Goal: Task Accomplishment & Management: Manage account settings

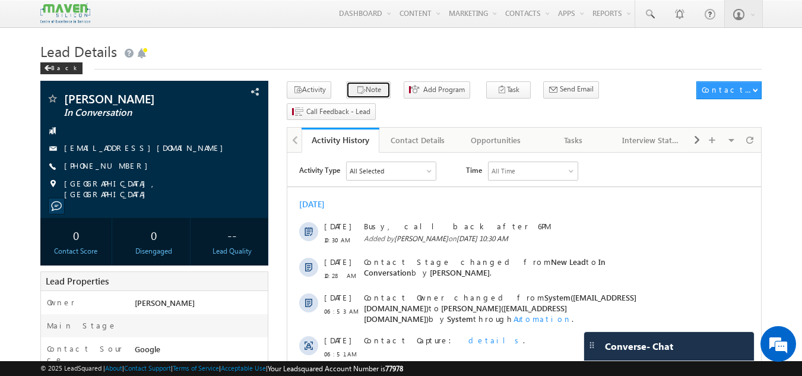
click at [358, 91] on button "Note" at bounding box center [368, 89] width 44 height 17
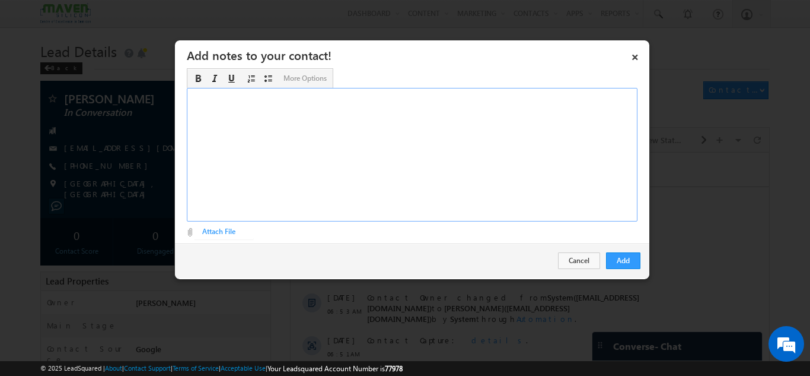
click at [361, 171] on div "Rich Text Editor, Description-inline-editor-div" at bounding box center [412, 154] width 451 height 133
click at [616, 257] on button "Add" at bounding box center [623, 260] width 34 height 17
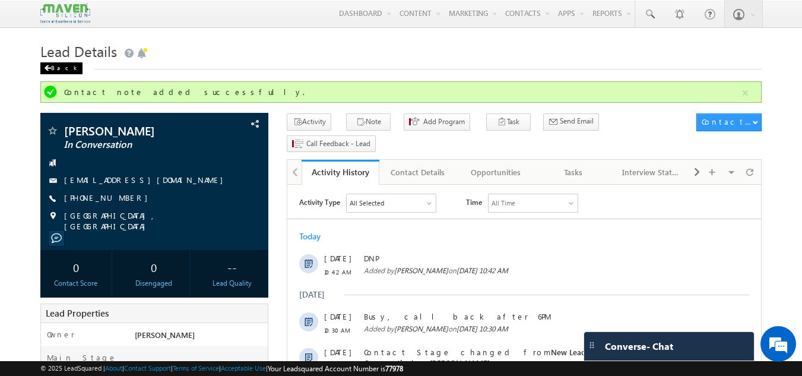
click at [53, 65] on div "Back" at bounding box center [61, 68] width 42 height 12
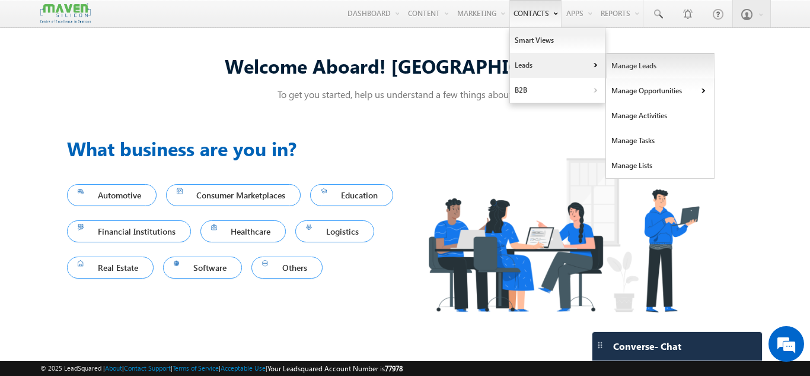
click at [622, 67] on link "Manage Leads" at bounding box center [660, 65] width 109 height 25
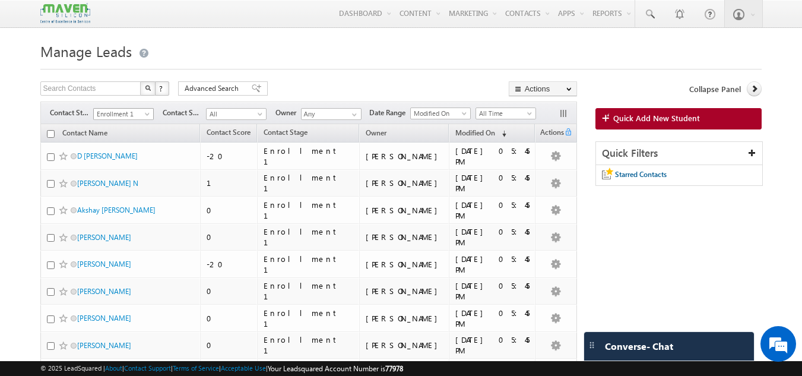
click at [119, 113] on span "Enrollment 1" at bounding box center [122, 114] width 56 height 11
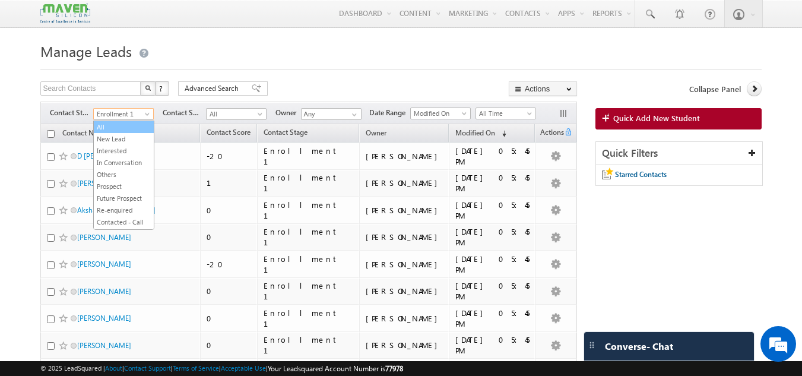
click at [110, 128] on link "All" at bounding box center [124, 127] width 60 height 11
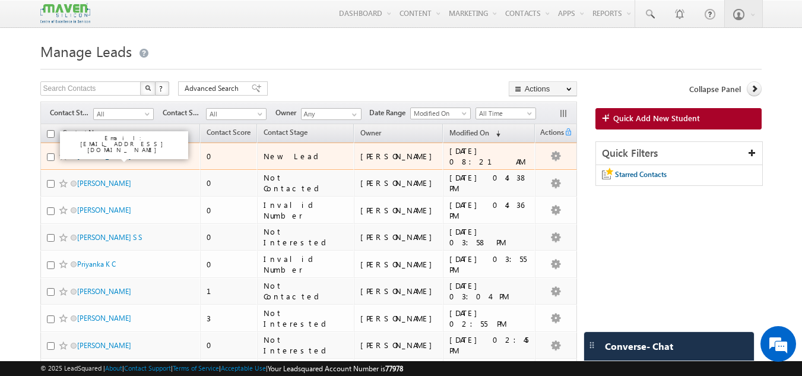
click at [135, 152] on link "[PERSON_NAME] KS" at bounding box center [108, 155] width 63 height 9
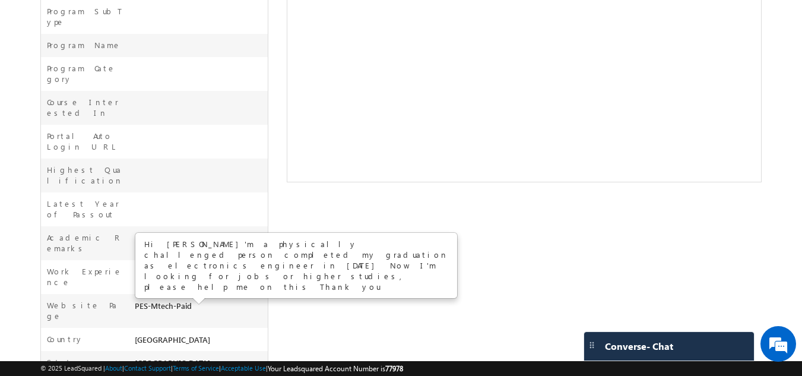
click at [269, 144] on div "Abhishek Gowda KS New Lead --" at bounding box center [400, 53] width 721 height 846
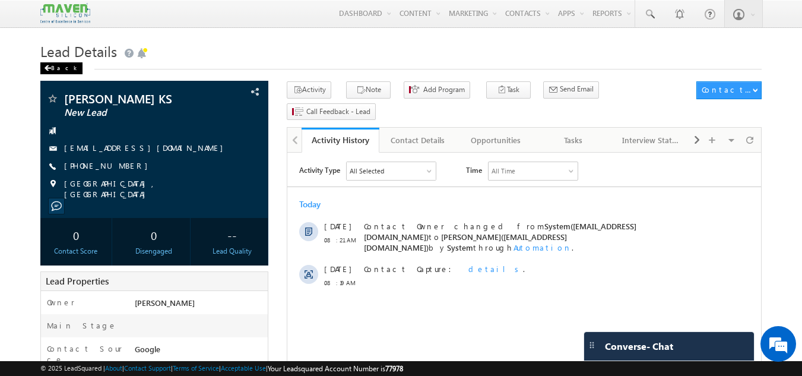
click at [64, 70] on div "Back" at bounding box center [61, 68] width 42 height 12
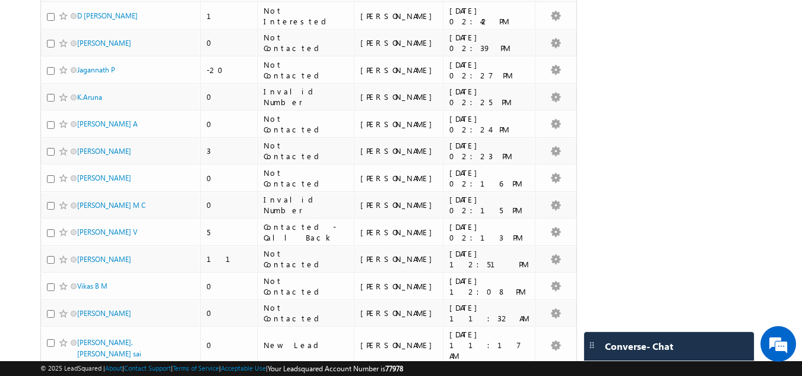
scroll to position [475, 0]
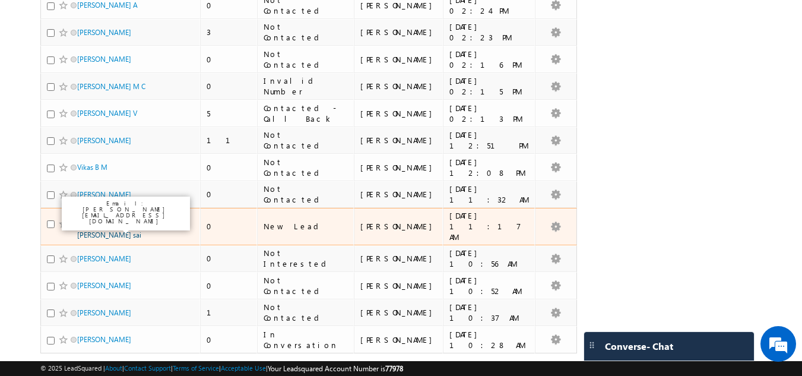
click at [90, 219] on link "[PERSON_NAME]. [PERSON_NAME] sai" at bounding box center [109, 229] width 64 height 20
click at [91, 220] on link "[PERSON_NAME]. [PERSON_NAME] sai" at bounding box center [109, 229] width 64 height 20
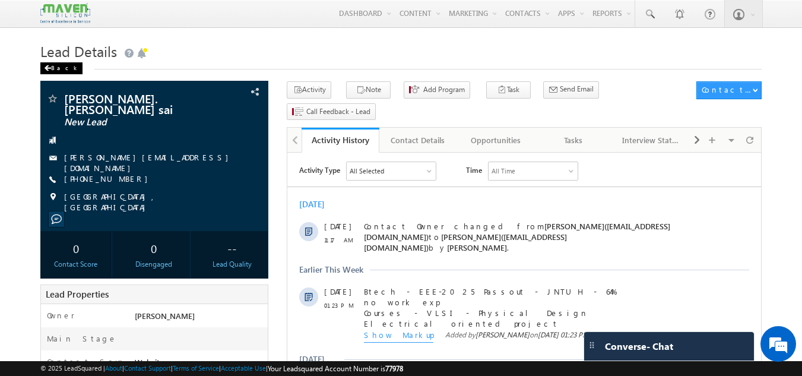
click at [52, 65] on div "Back" at bounding box center [61, 68] width 42 height 12
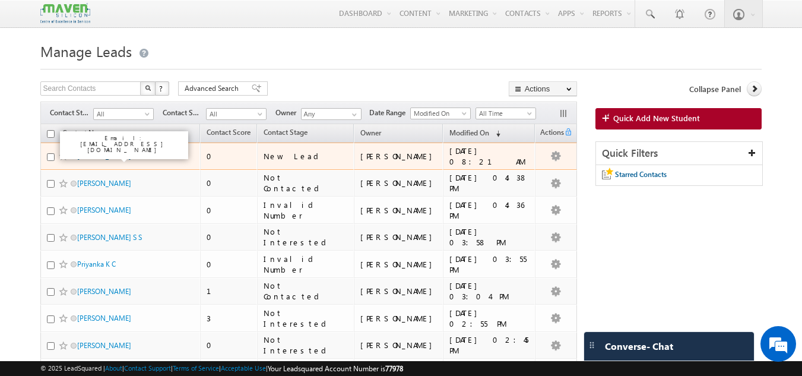
click at [119, 157] on link "[PERSON_NAME] KS" at bounding box center [108, 155] width 63 height 9
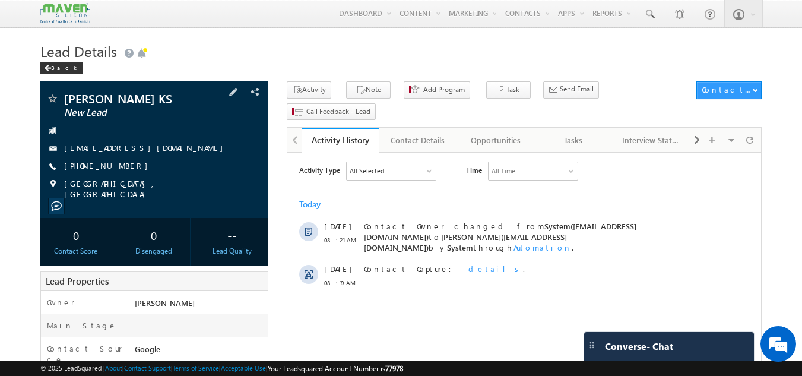
click at [126, 162] on div "[PHONE_NUMBER]" at bounding box center [154, 166] width 217 height 12
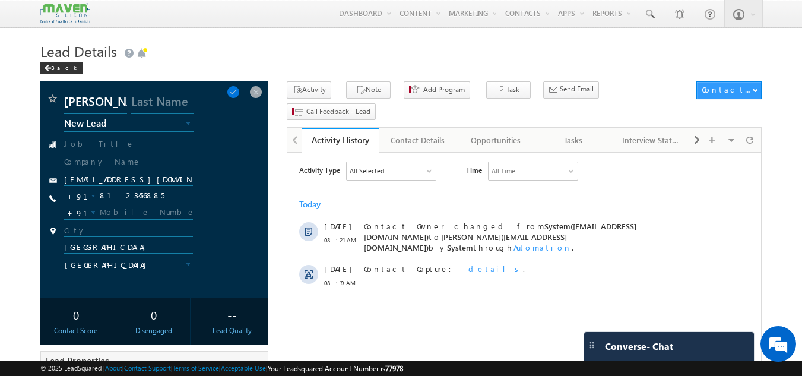
click at [168, 202] on input "8123456885" at bounding box center [128, 196] width 129 height 14
click at [257, 91] on span at bounding box center [255, 91] width 13 height 13
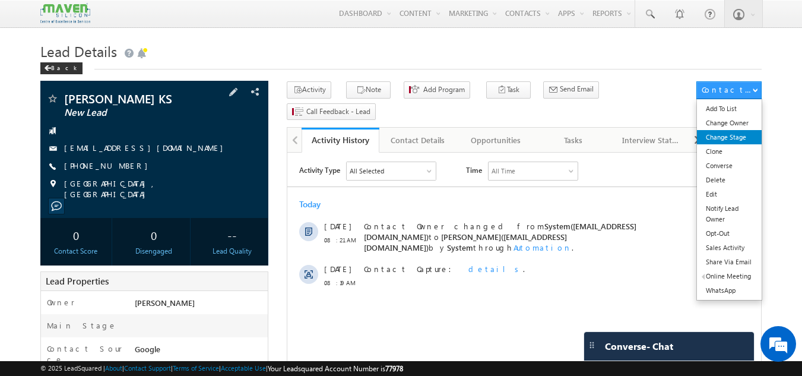
click at [743, 139] on link "Change Stage" at bounding box center [729, 137] width 65 height 14
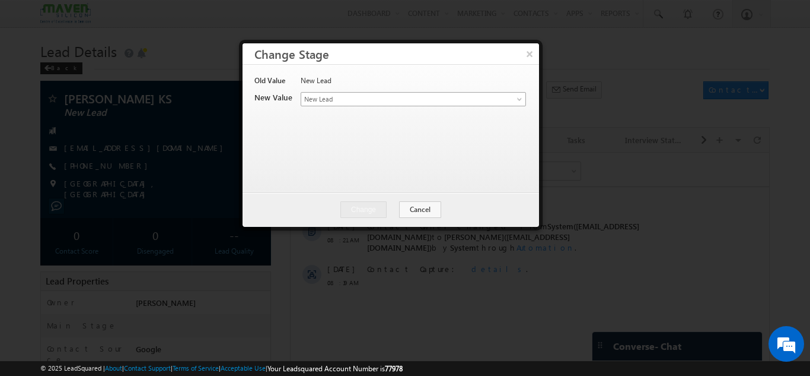
click at [380, 98] on span "New Lead" at bounding box center [393, 99] width 185 height 11
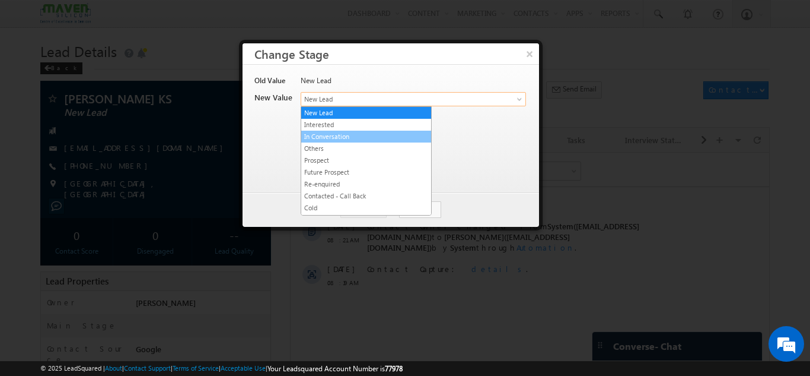
click at [344, 138] on link "In Conversation" at bounding box center [366, 136] width 130 height 11
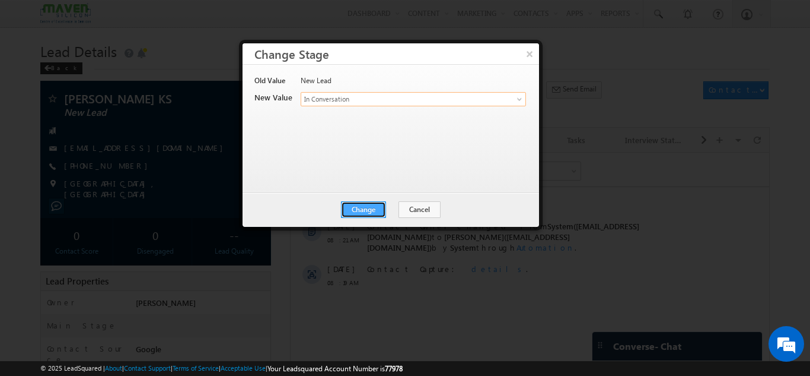
click at [371, 206] on button "Change" at bounding box center [363, 209] width 45 height 17
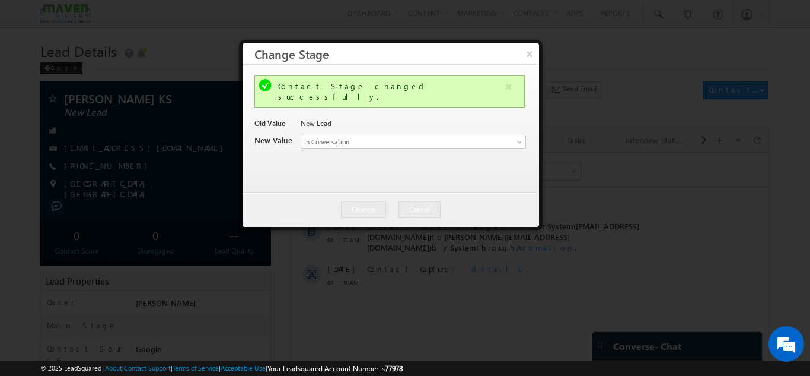
click at [696, 177] on div at bounding box center [405, 188] width 810 height 376
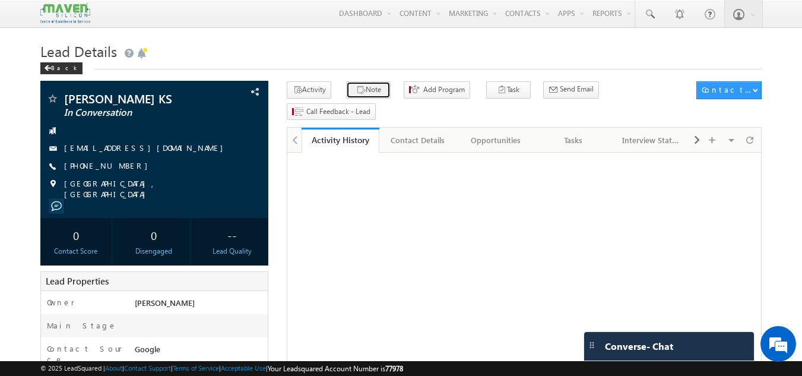
click at [346, 88] on button "Note" at bounding box center [368, 89] width 44 height 17
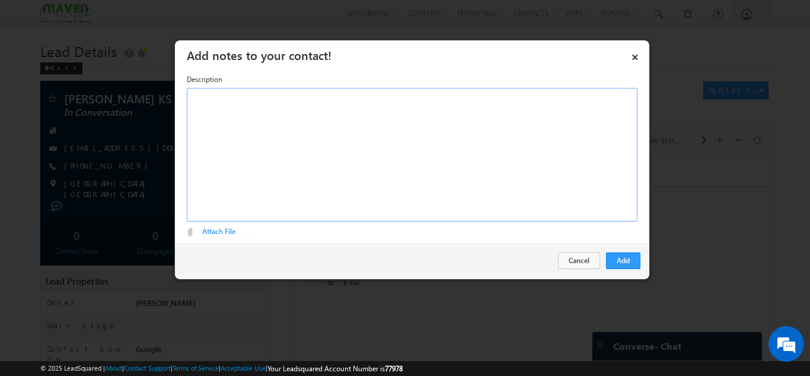
click at [314, 128] on div "Rich Text Editor, Description-inline-editor-div" at bounding box center [412, 154] width 451 height 133
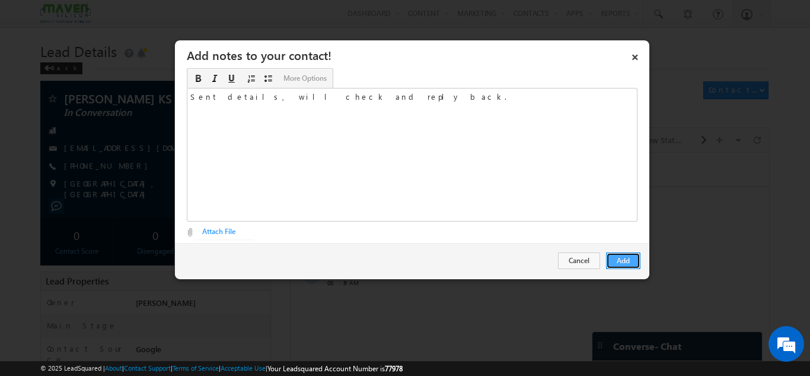
click at [629, 260] on button "Add" at bounding box center [623, 260] width 34 height 17
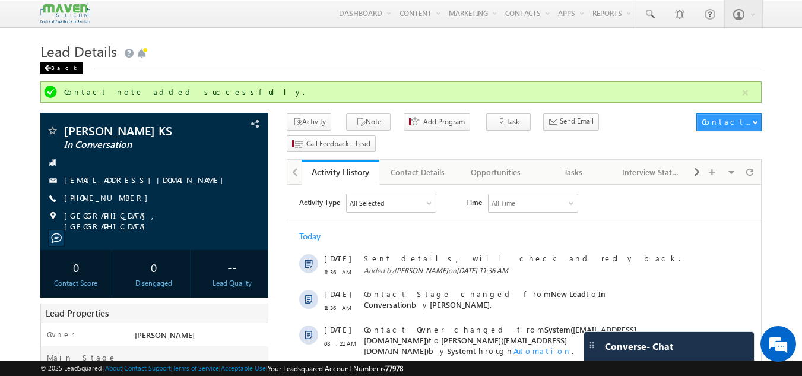
click at [63, 68] on div "Back" at bounding box center [61, 68] width 42 height 12
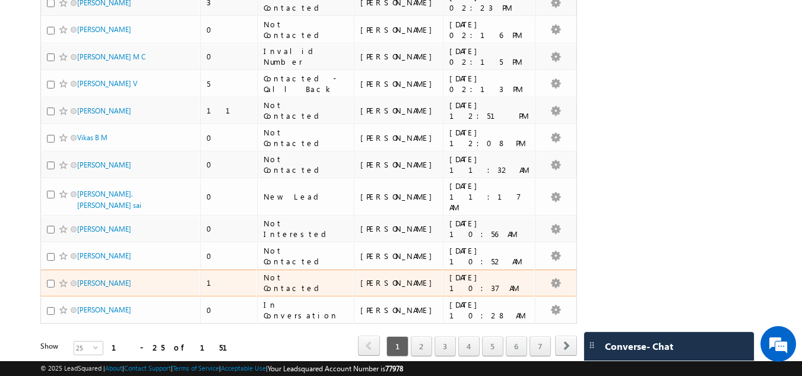
scroll to position [483, 0]
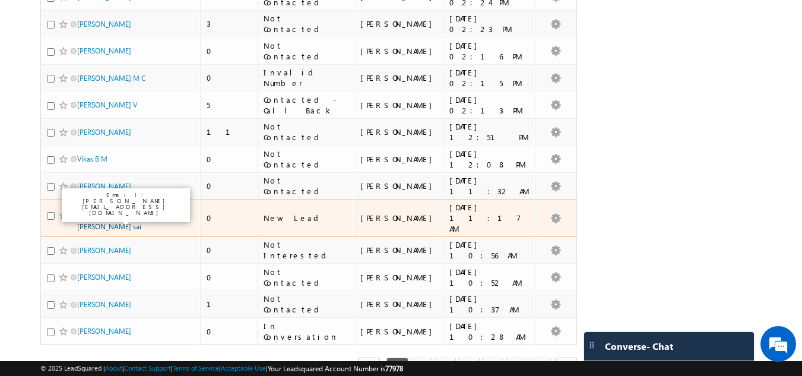
click at [128, 214] on link "[PERSON_NAME]. [PERSON_NAME] sai" at bounding box center [109, 221] width 64 height 20
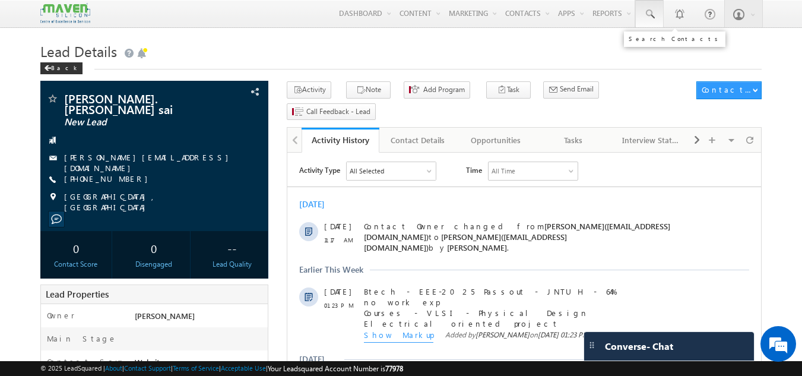
click at [644, 14] on span at bounding box center [649, 14] width 12 height 12
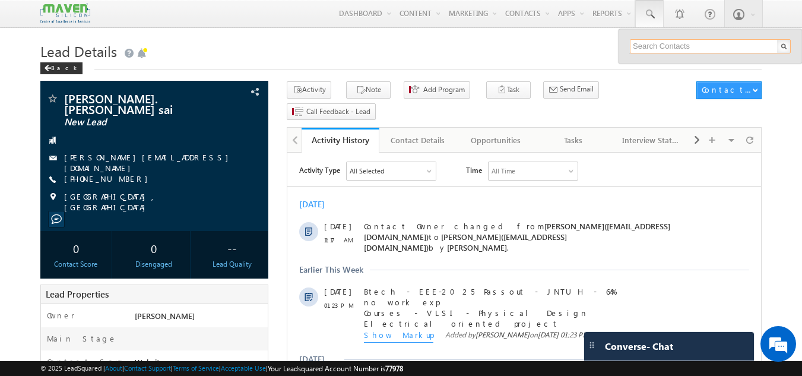
click at [653, 47] on input "text" at bounding box center [709, 46] width 161 height 14
paste input "6301624305"
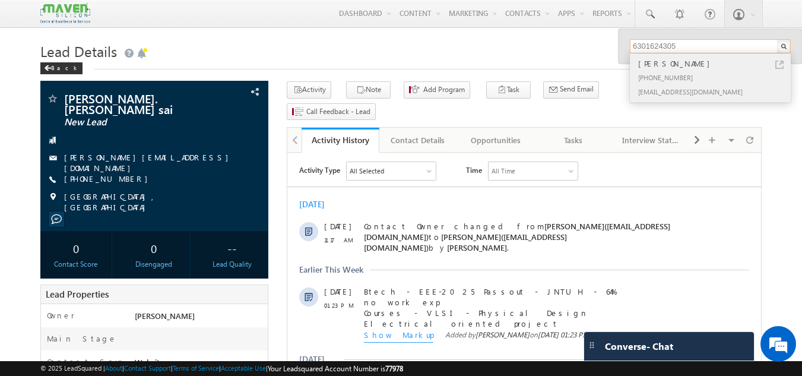
type input "6301624305"
click at [666, 65] on div "[PERSON_NAME]" at bounding box center [714, 63] width 159 height 13
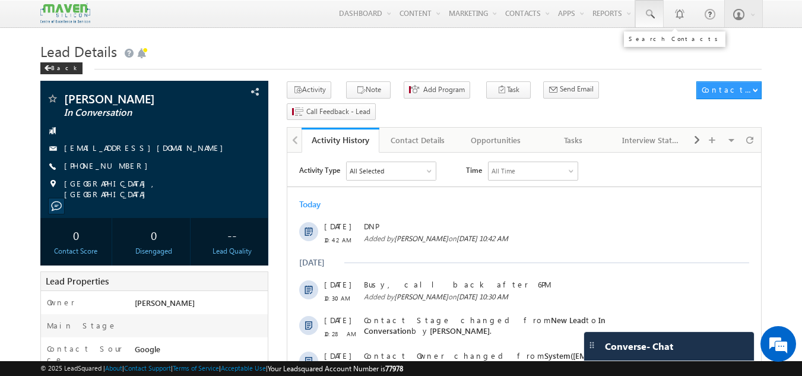
click at [655, 14] on span at bounding box center [649, 14] width 12 height 12
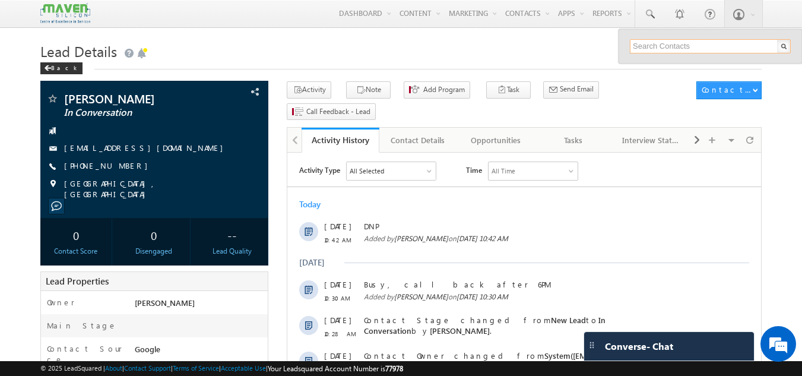
click at [666, 47] on input "text" at bounding box center [709, 46] width 161 height 14
paste input "8123456885"
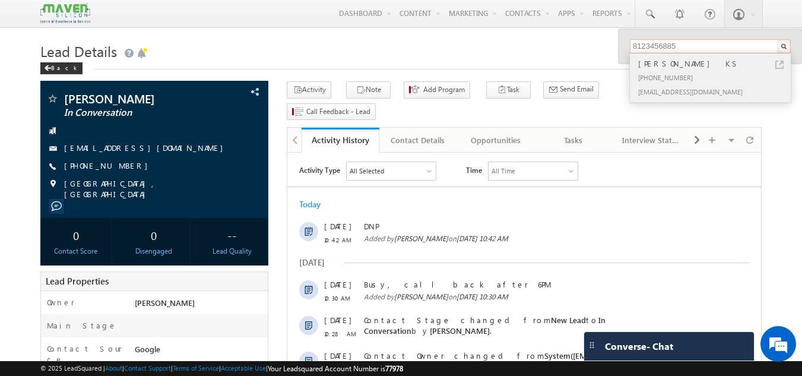
type input "8123456885"
click at [676, 63] on div "[PERSON_NAME] KS" at bounding box center [714, 63] width 159 height 13
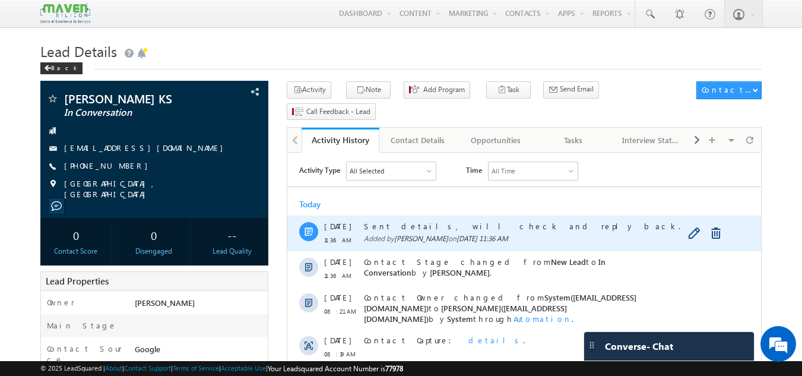
click at [377, 223] on span "Sent details, will check and reply back." at bounding box center [537, 226] width 346 height 11
copy div "Sent details, will check and reply back."
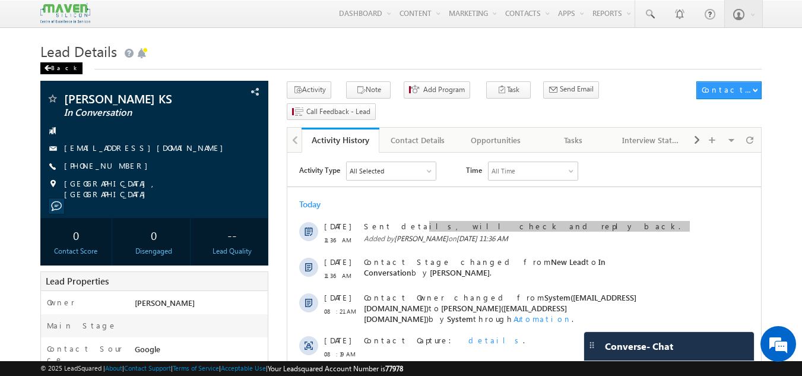
click at [61, 68] on div "Back" at bounding box center [61, 68] width 42 height 12
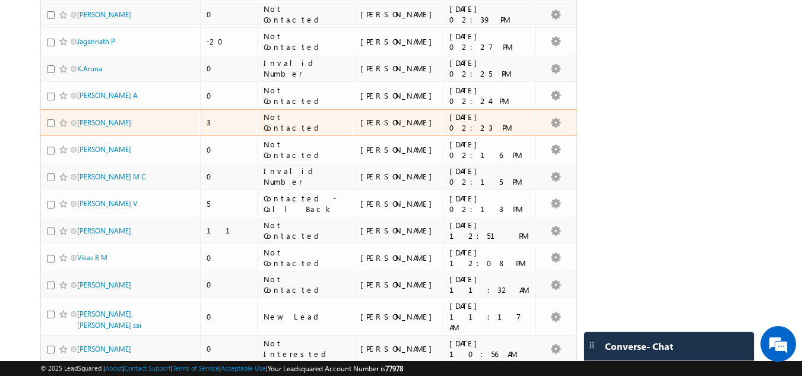
scroll to position [415, 0]
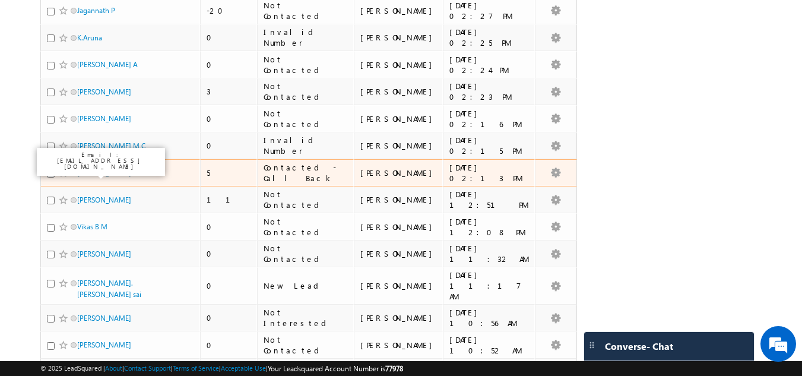
click at [93, 173] on link "[PERSON_NAME] V" at bounding box center [107, 172] width 60 height 9
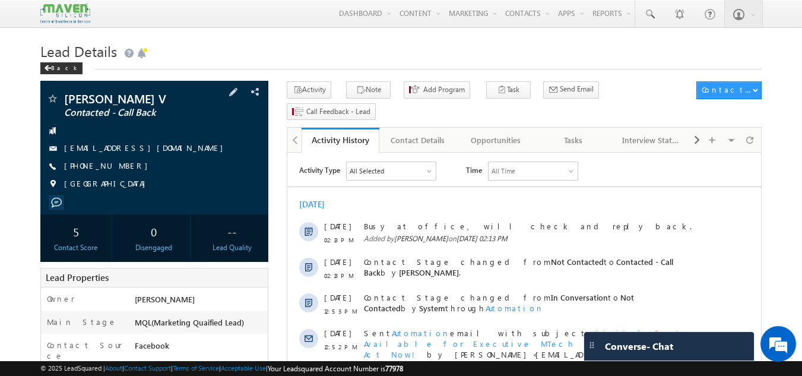
click at [128, 164] on div "+91-9513679799" at bounding box center [154, 166] width 217 height 12
drag, startPoint x: 79, startPoint y: 164, endPoint x: 122, endPoint y: 166, distance: 42.8
click at [122, 166] on span "+91-9513679799" at bounding box center [109, 166] width 90 height 12
copy span "-9513679799"
click at [53, 70] on div "Back" at bounding box center [61, 68] width 42 height 12
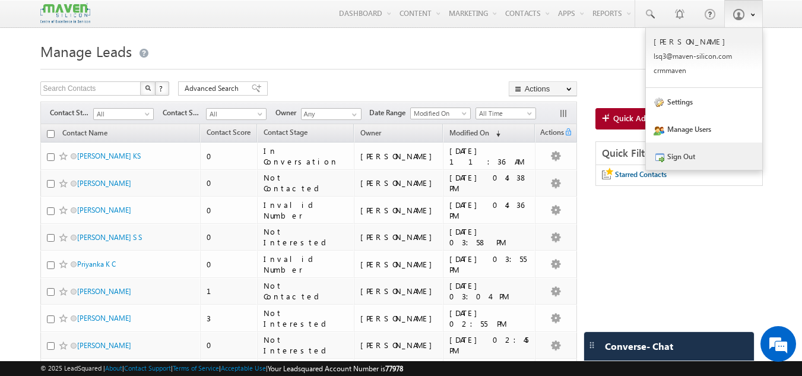
click at [688, 159] on link "Sign Out" at bounding box center [704, 155] width 116 height 27
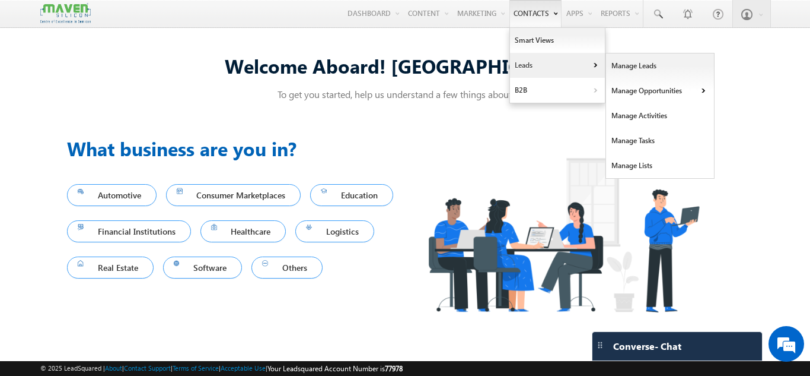
click at [530, 66] on link "Leads" at bounding box center [557, 65] width 95 height 25
click at [635, 66] on link "Manage Leads" at bounding box center [660, 65] width 109 height 25
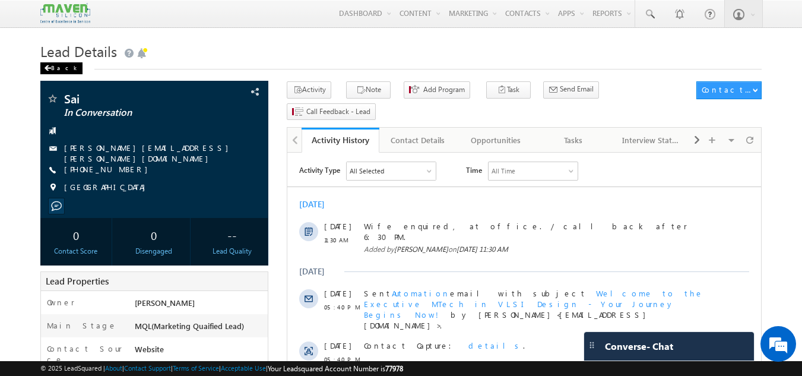
click at [59, 65] on div "Back" at bounding box center [61, 68] width 42 height 12
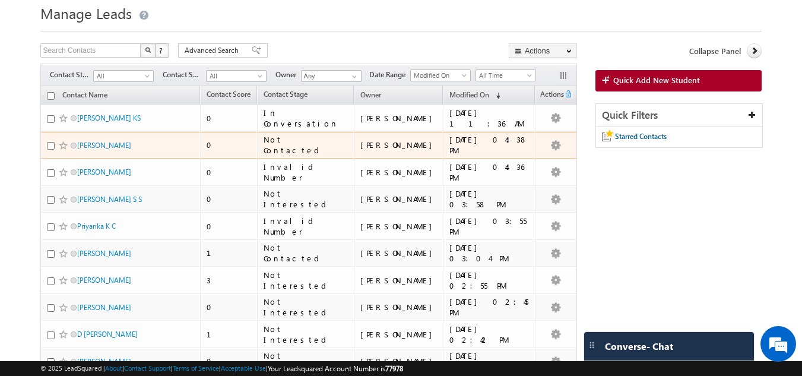
scroll to position [59, 0]
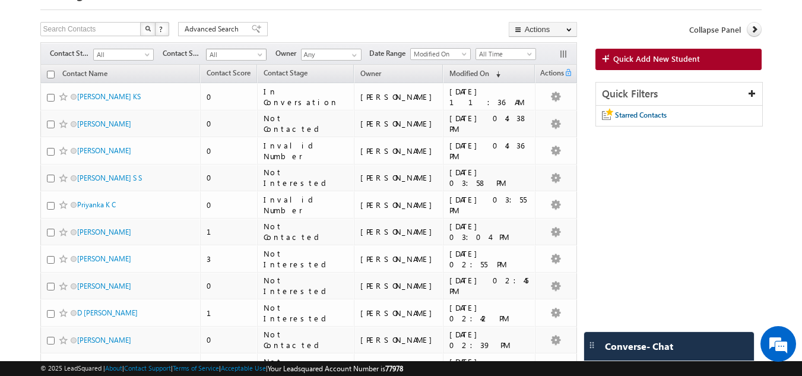
click at [239, 56] on span "All" at bounding box center [234, 54] width 56 height 11
click at [125, 55] on span "All" at bounding box center [122, 54] width 56 height 11
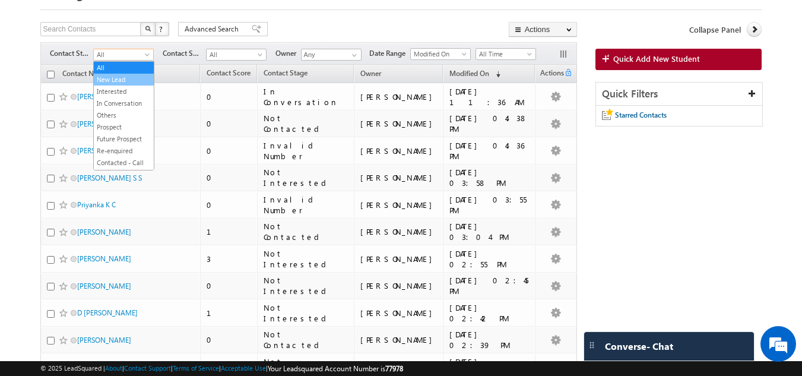
scroll to position [0, 0]
click at [129, 78] on link "New Lead" at bounding box center [124, 79] width 60 height 11
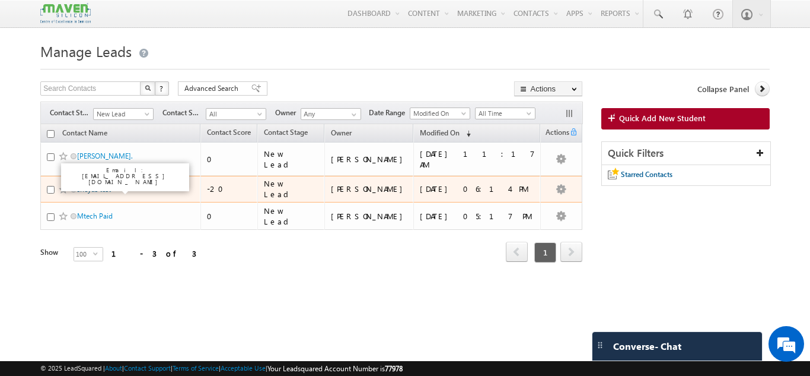
click at [109, 188] on link "sheyas test" at bounding box center [94, 189] width 34 height 9
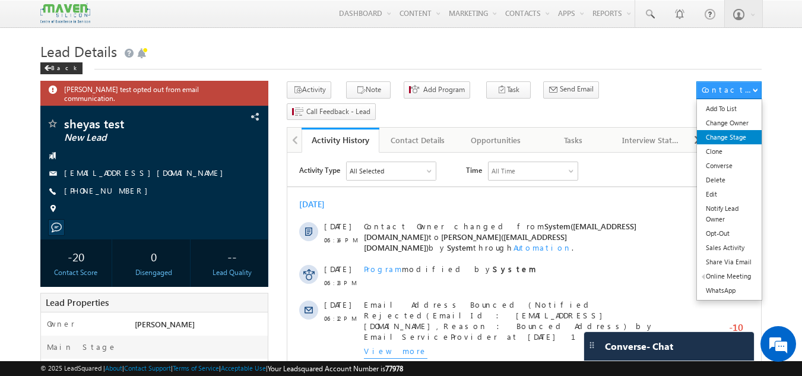
click at [724, 137] on link "Change Stage" at bounding box center [729, 137] width 65 height 14
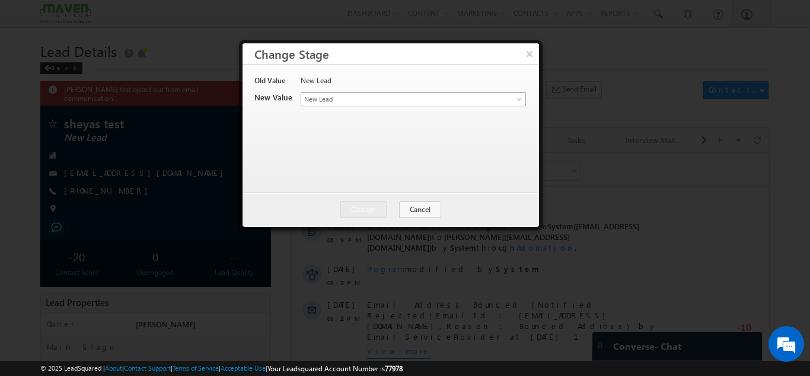
click at [383, 95] on span "New Lead" at bounding box center [393, 99] width 185 height 11
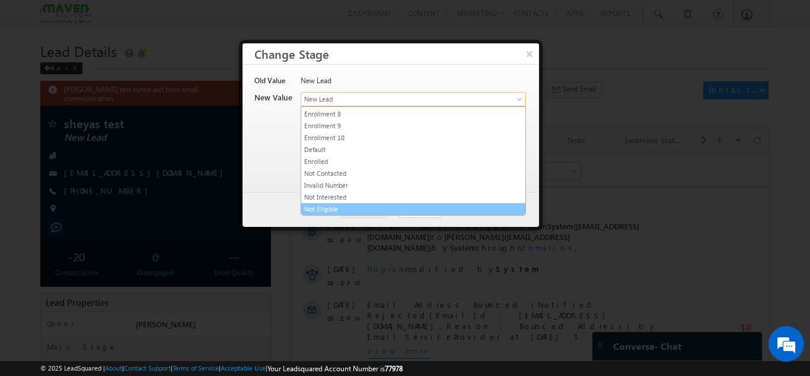
click at [361, 207] on link "Not Eligible" at bounding box center [413, 209] width 224 height 11
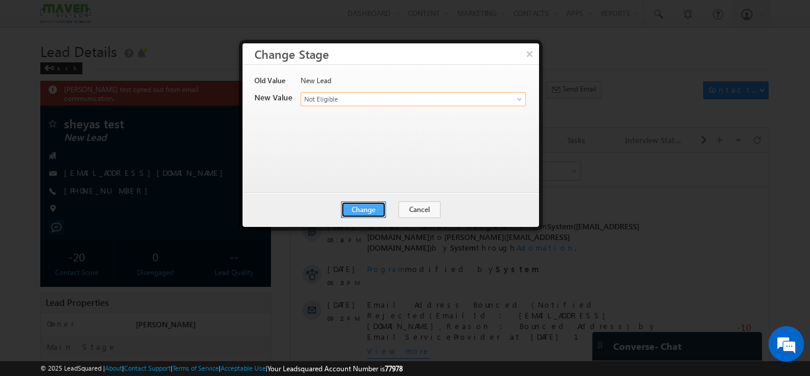
click at [369, 207] on button "Change" at bounding box center [363, 209] width 45 height 17
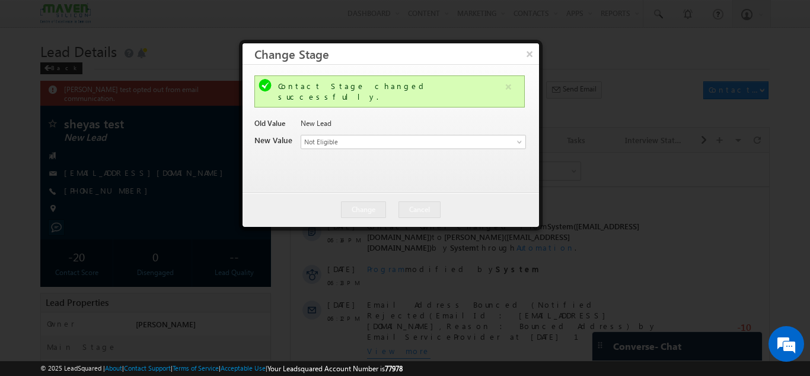
click at [562, 164] on div at bounding box center [405, 188] width 810 height 376
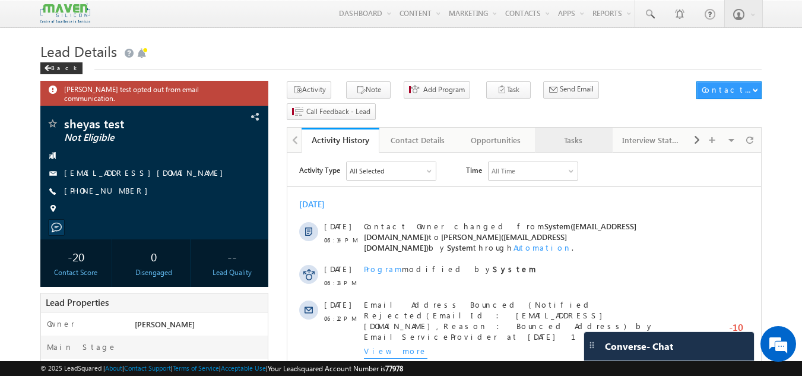
click at [570, 129] on link "Tasks" at bounding box center [574, 140] width 78 height 25
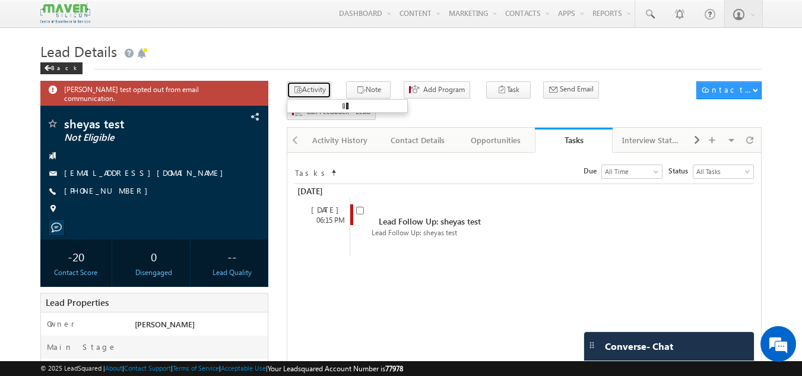
click at [313, 88] on button "Activity" at bounding box center [309, 89] width 44 height 17
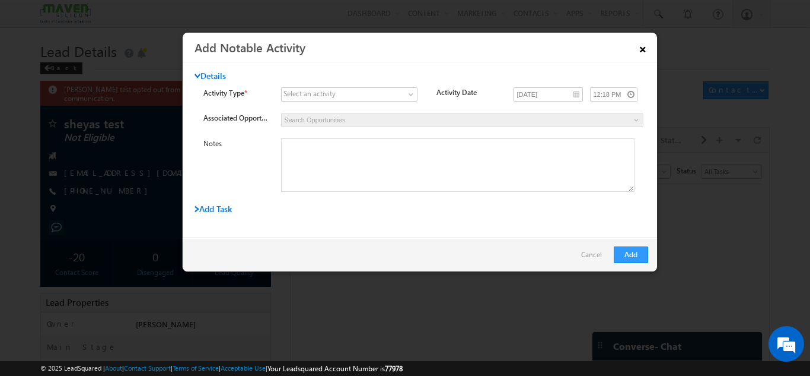
click at [644, 55] on link "×" at bounding box center [643, 47] width 20 height 21
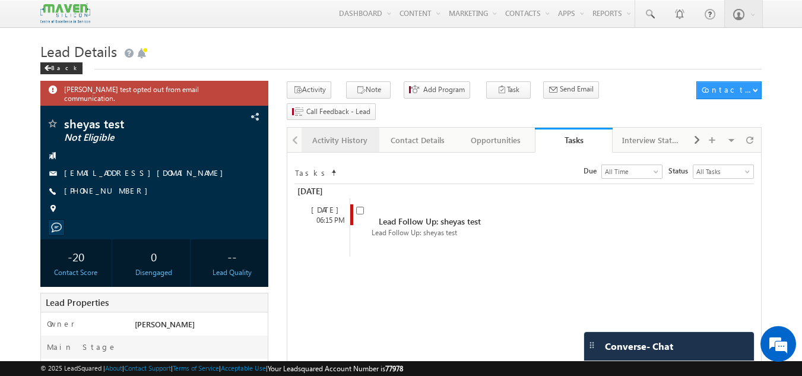
click at [345, 133] on div "Activity History" at bounding box center [340, 140] width 58 height 14
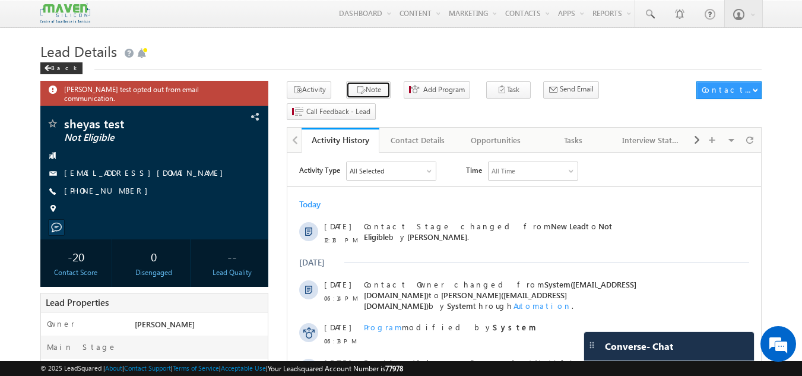
click at [367, 88] on button "Note" at bounding box center [368, 89] width 44 height 17
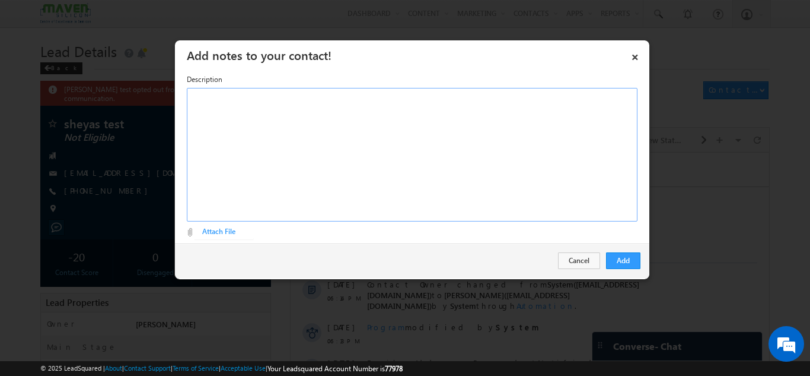
click at [353, 138] on div "Rich Text Editor, Description-inline-editor-div" at bounding box center [412, 154] width 451 height 133
click at [616, 262] on button "Add" at bounding box center [623, 260] width 34 height 17
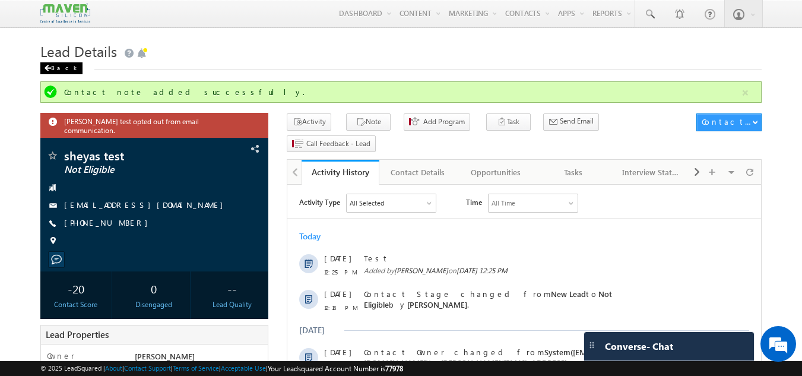
click at [56, 70] on div "Back" at bounding box center [61, 68] width 42 height 12
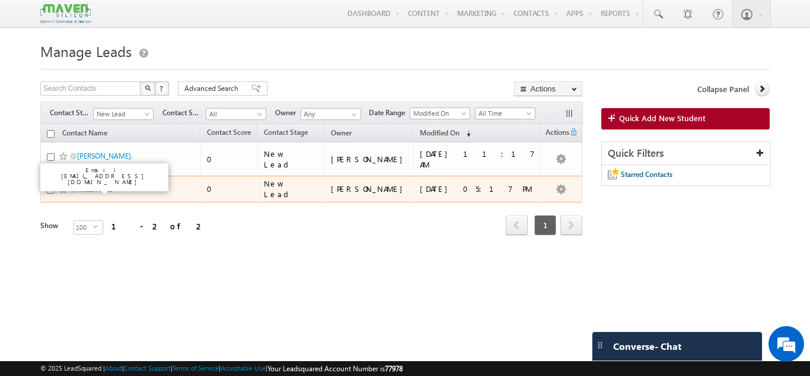
click at [96, 189] on link "Mtech Paid" at bounding box center [95, 189] width 36 height 9
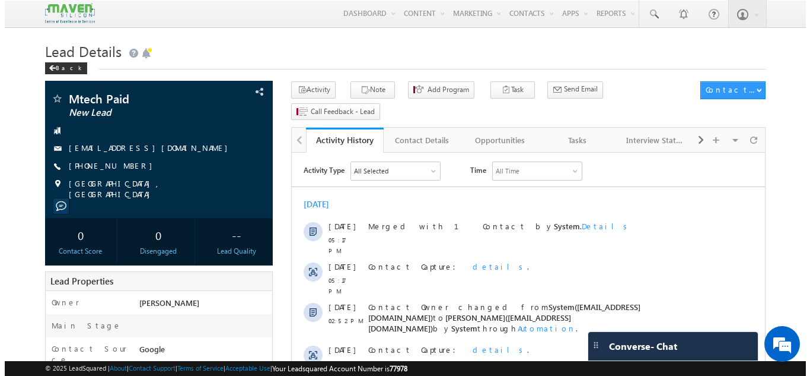
scroll to position [59, 0]
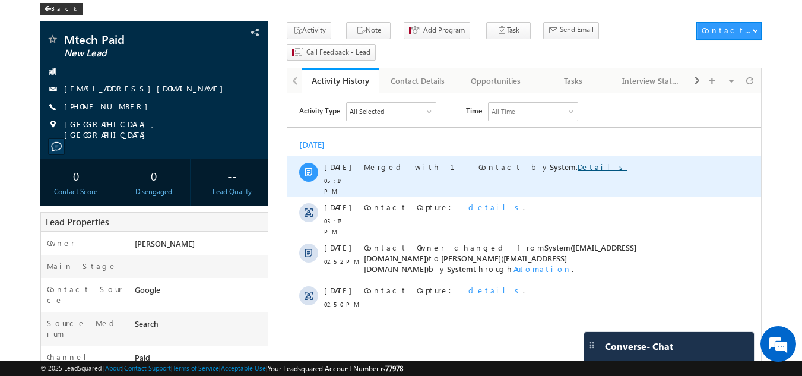
click at [577, 170] on link "Details" at bounding box center [602, 166] width 50 height 10
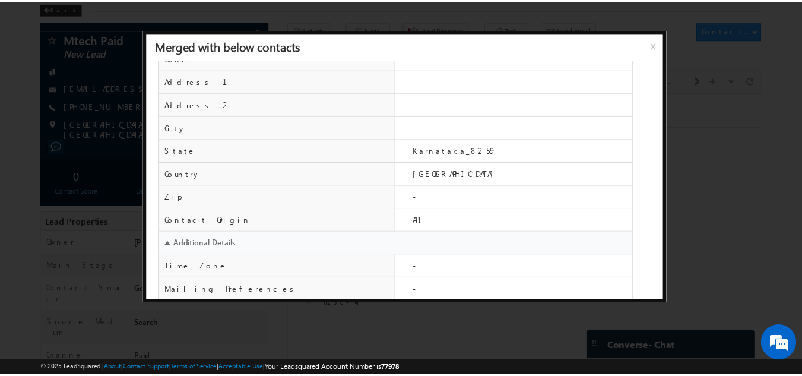
scroll to position [482, 0]
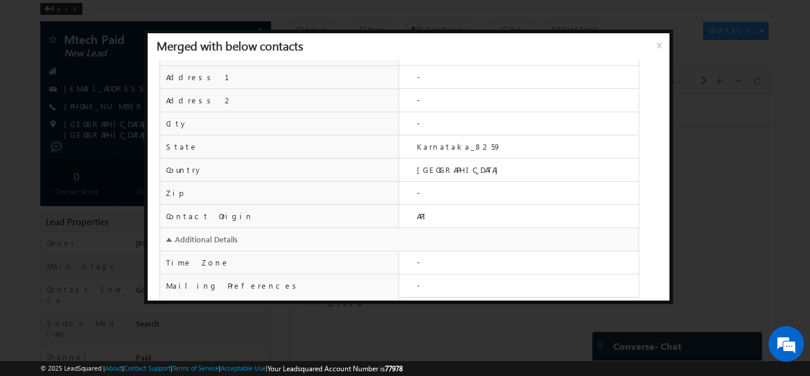
click at [4, 101] on div at bounding box center [405, 188] width 810 height 376
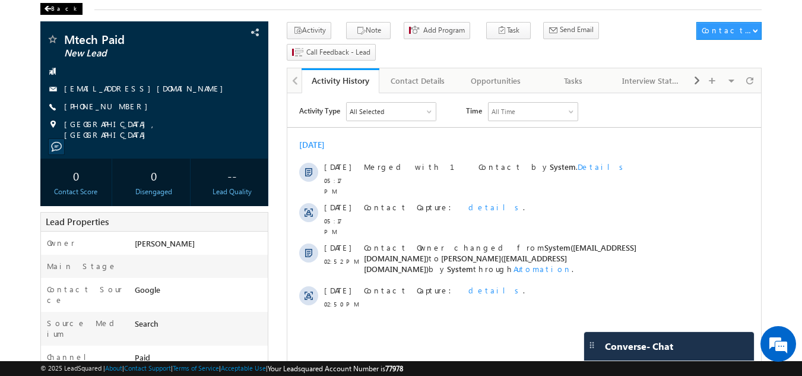
click at [55, 10] on div "Back" at bounding box center [61, 9] width 42 height 12
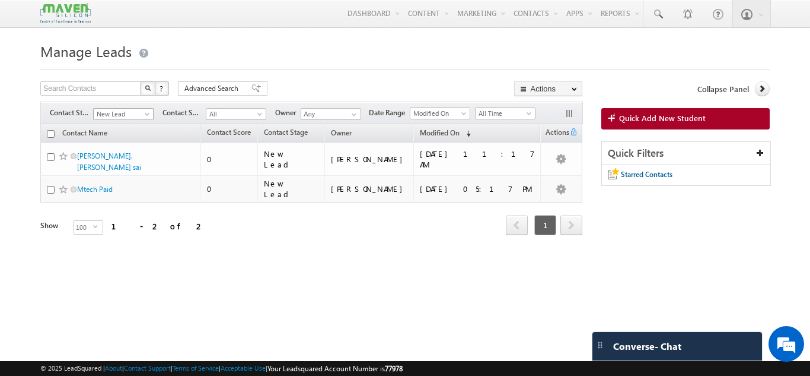
click at [139, 115] on span "New Lead" at bounding box center [122, 114] width 56 height 11
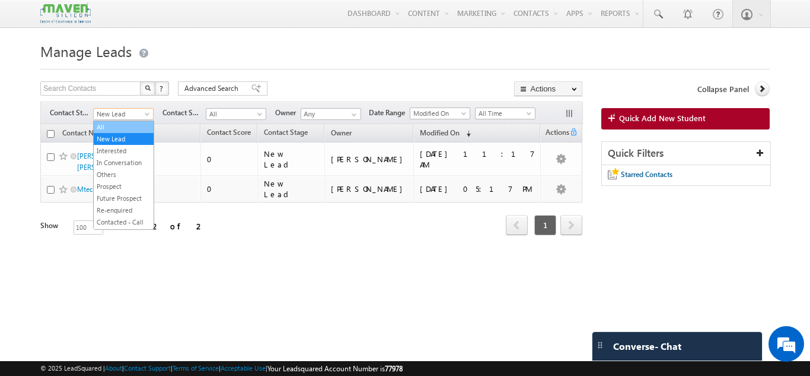
click at [117, 128] on link "All" at bounding box center [124, 127] width 60 height 11
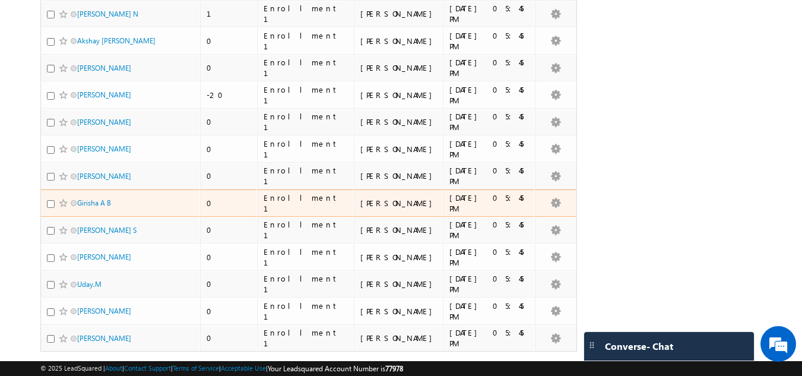
scroll to position [2596, 0]
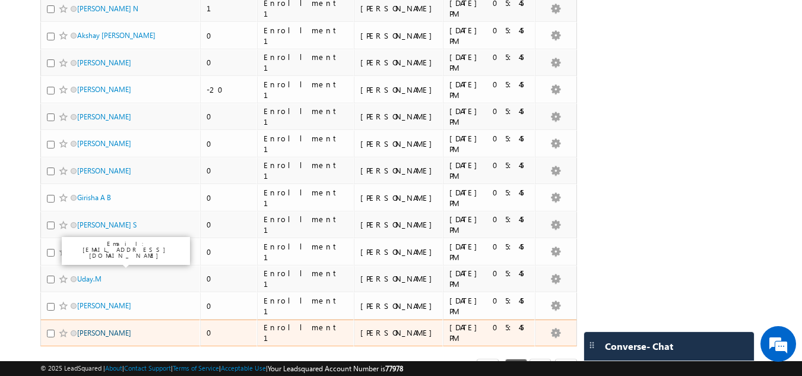
click at [125, 328] on link "Darshan Sureshkumar Dehuniya" at bounding box center [104, 332] width 54 height 9
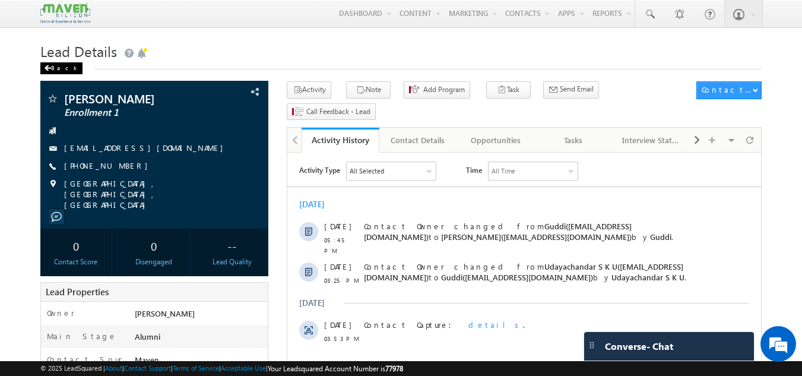
click at [50, 68] on span at bounding box center [47, 68] width 7 height 6
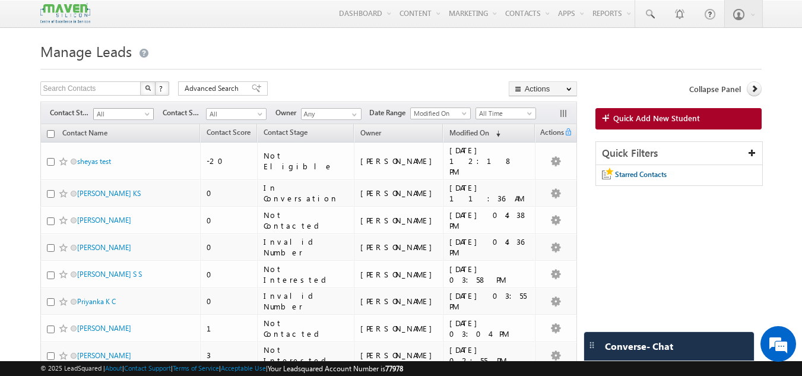
click at [148, 113] on span at bounding box center [148, 116] width 9 height 9
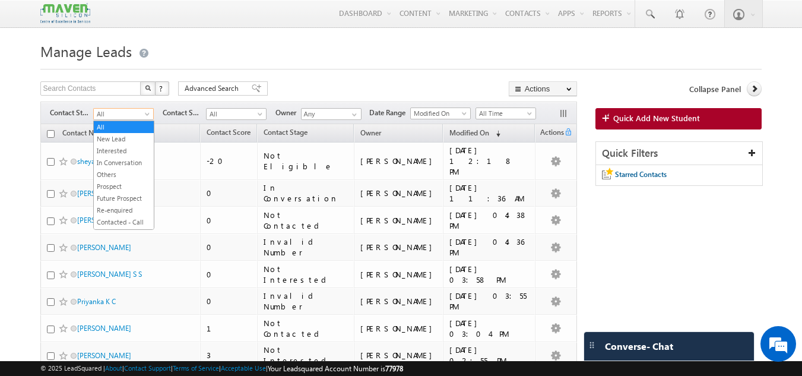
click at [139, 113] on span "All" at bounding box center [122, 114] width 56 height 11
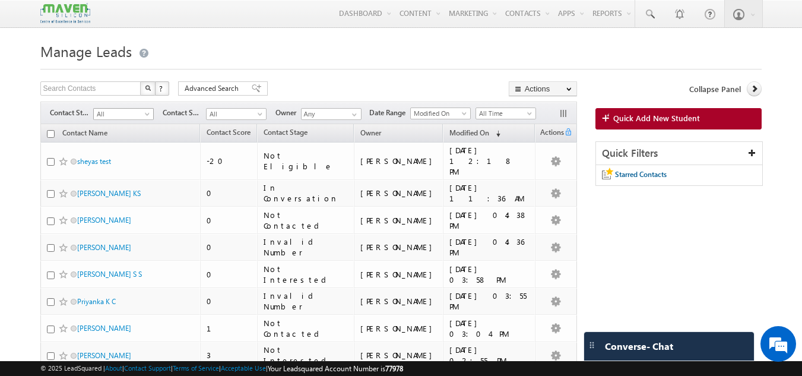
click at [139, 113] on span "All" at bounding box center [122, 114] width 56 height 11
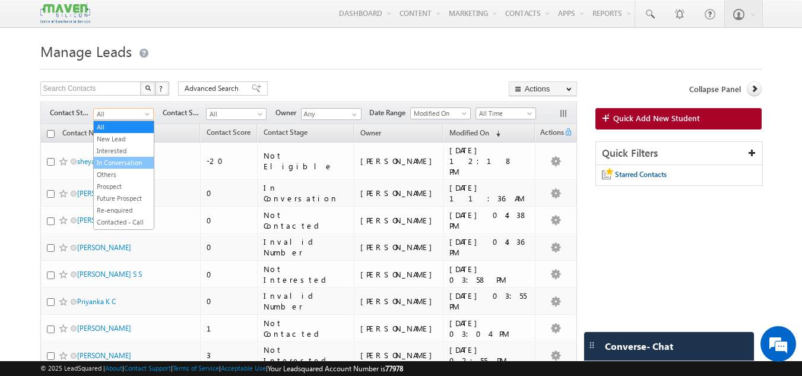
click at [128, 164] on link "In Conversation" at bounding box center [124, 162] width 60 height 11
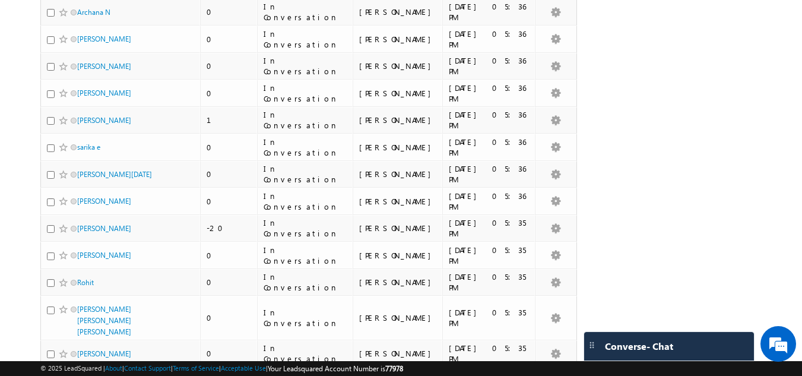
scroll to position [844, 0]
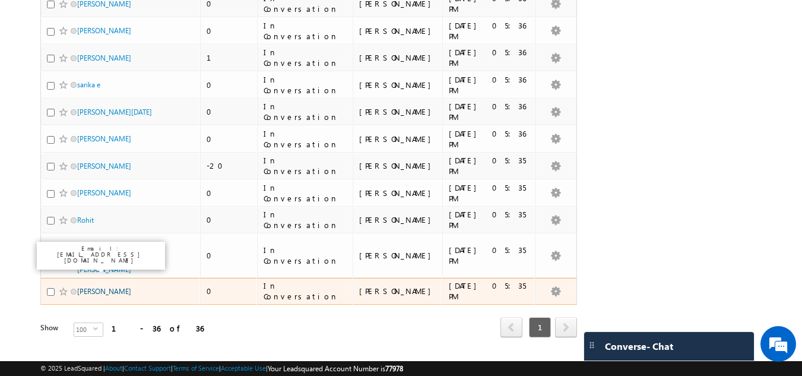
click at [90, 287] on link "[PERSON_NAME]" at bounding box center [104, 291] width 54 height 9
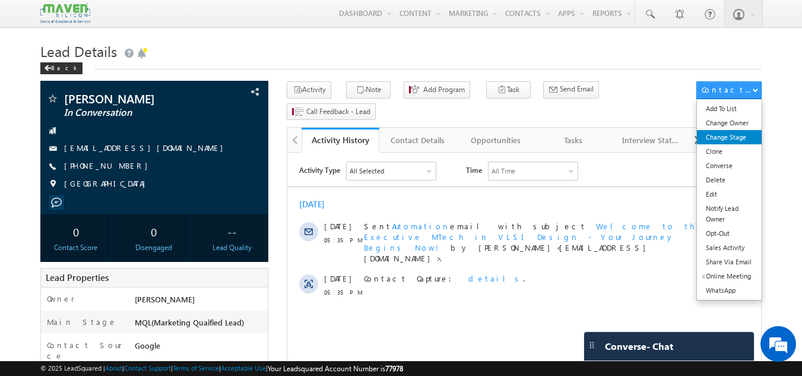
click at [735, 141] on link "Change Stage" at bounding box center [729, 137] width 65 height 14
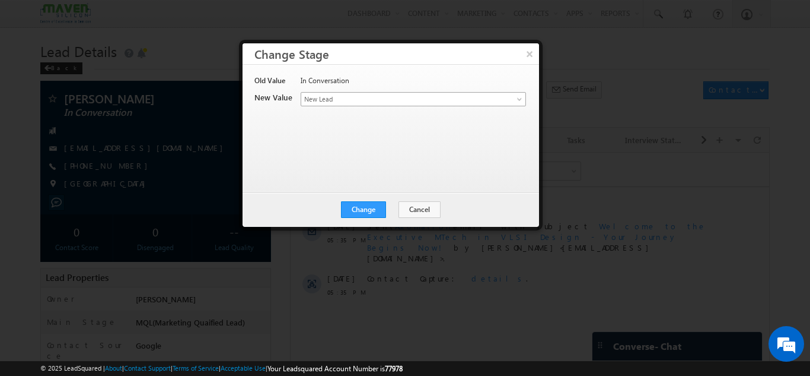
click at [415, 94] on span "New Lead" at bounding box center [393, 99] width 185 height 11
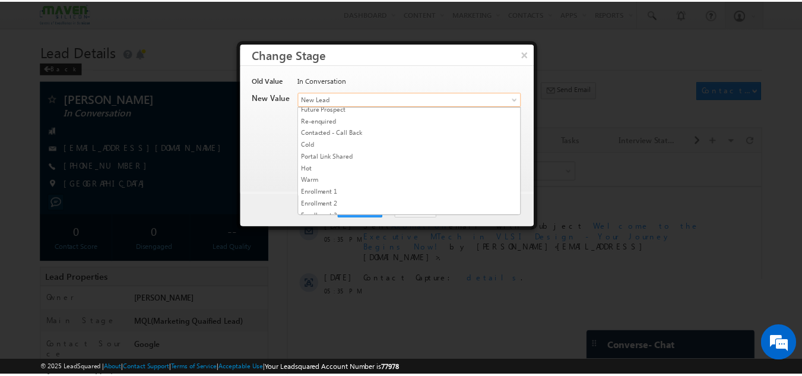
scroll to position [224, 0]
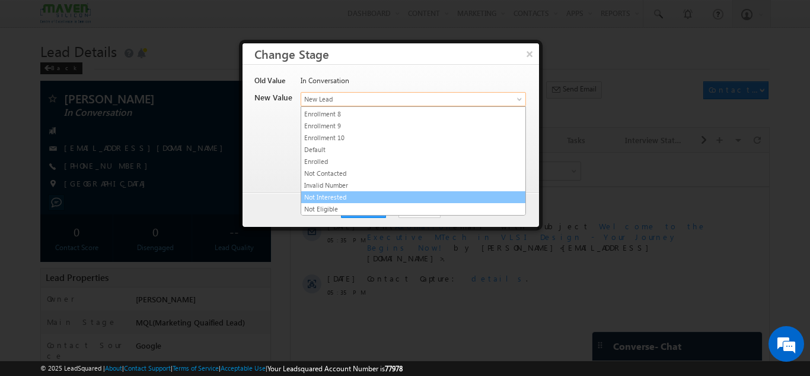
click at [349, 192] on link "Not Interested" at bounding box center [413, 197] width 224 height 11
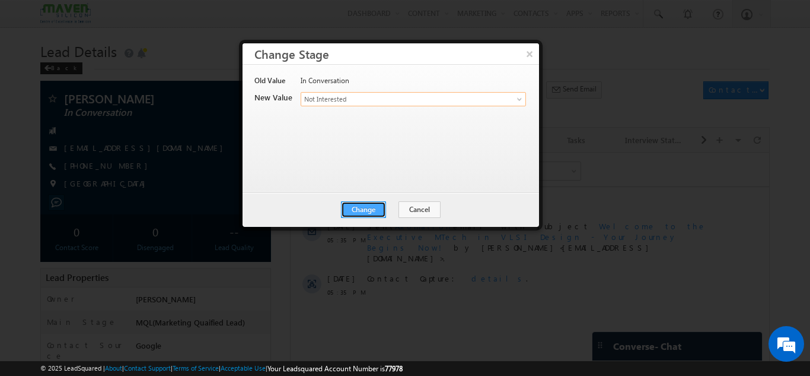
click at [369, 213] on button "Change" at bounding box center [363, 209] width 45 height 17
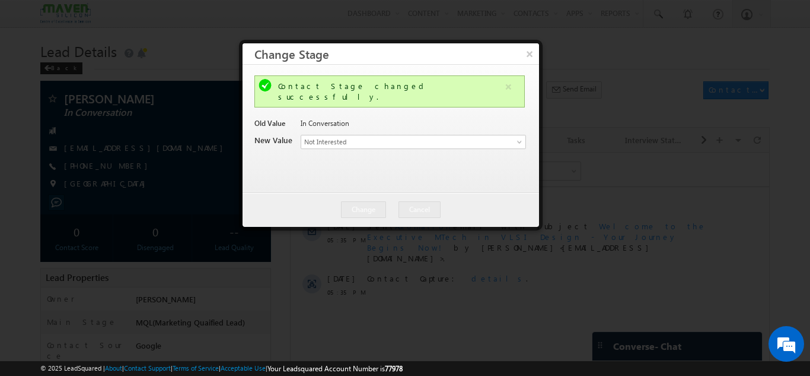
click at [551, 253] on div at bounding box center [405, 188] width 810 height 376
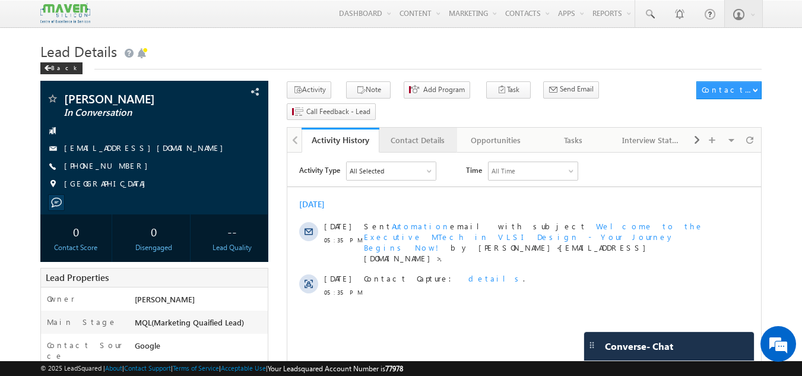
click at [406, 133] on div "Contact Details" at bounding box center [418, 140] width 58 height 14
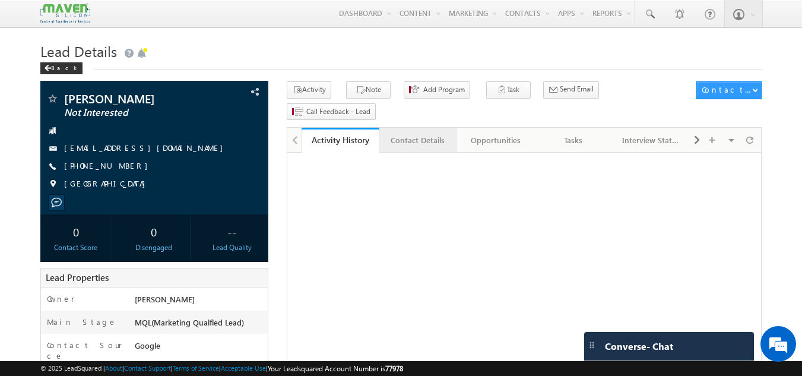
click at [409, 133] on div "Contact Details" at bounding box center [418, 140] width 58 height 14
click at [355, 133] on div "Activity History" at bounding box center [340, 140] width 58 height 14
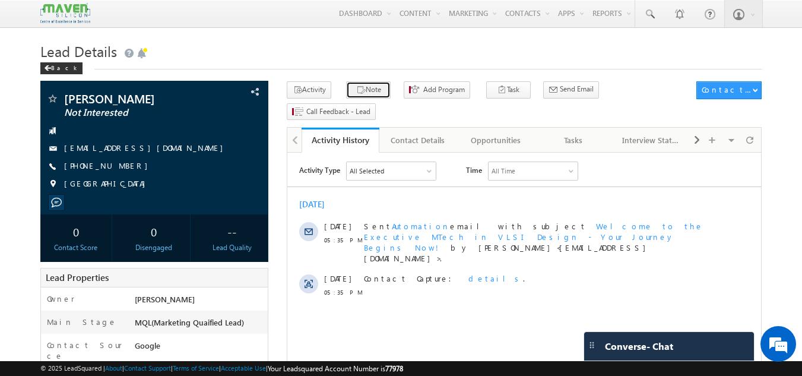
click at [366, 89] on button "Note" at bounding box center [368, 89] width 44 height 17
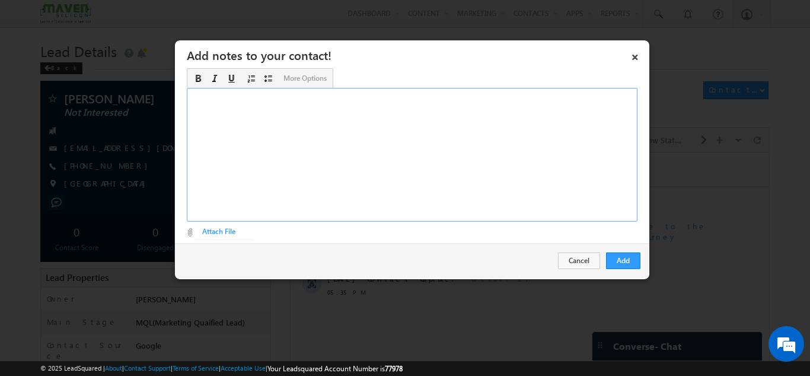
click at [365, 109] on div "Rich Text Editor, Description-inline-editor-div" at bounding box center [412, 154] width 451 height 133
click at [627, 266] on button "Add" at bounding box center [623, 260] width 34 height 17
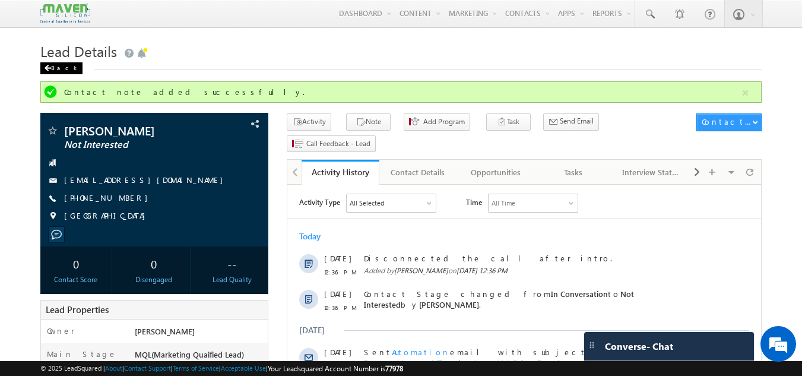
click at [56, 72] on div "Back" at bounding box center [61, 68] width 42 height 12
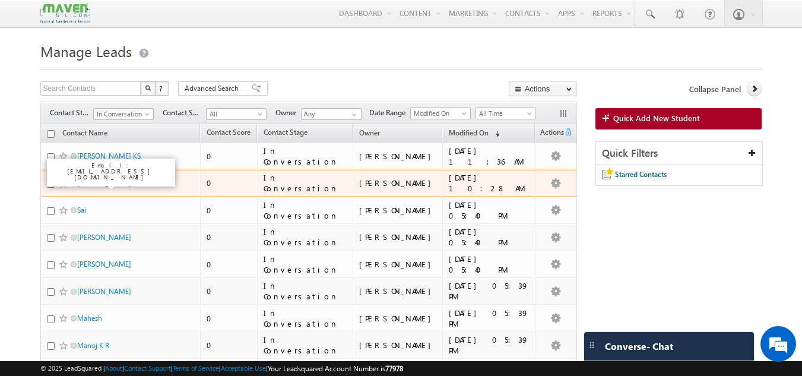
click at [105, 183] on link "[PERSON_NAME]" at bounding box center [104, 183] width 54 height 9
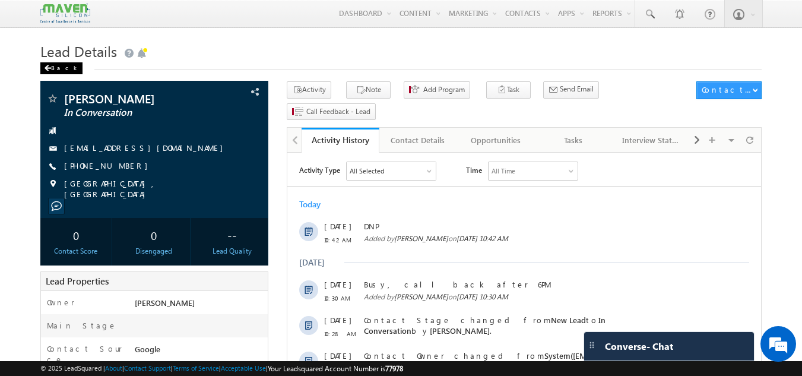
click at [59, 71] on div "Back" at bounding box center [61, 68] width 42 height 12
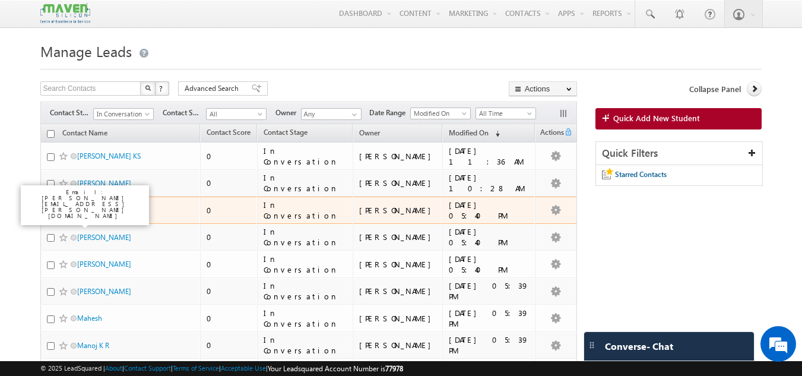
click at [82, 212] on link "Sai" at bounding box center [81, 209] width 9 height 9
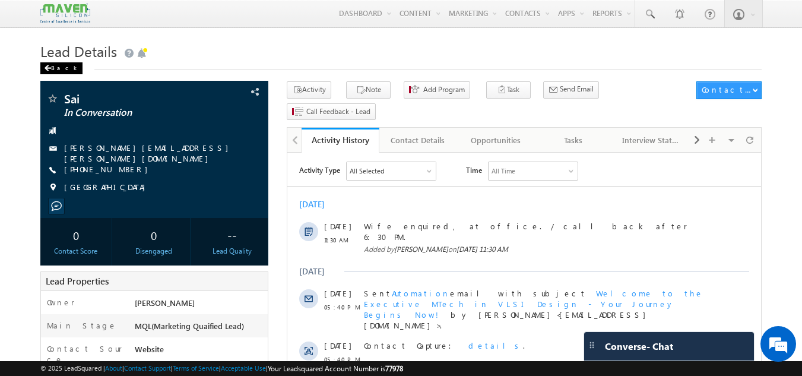
click at [46, 66] on span at bounding box center [47, 68] width 7 height 6
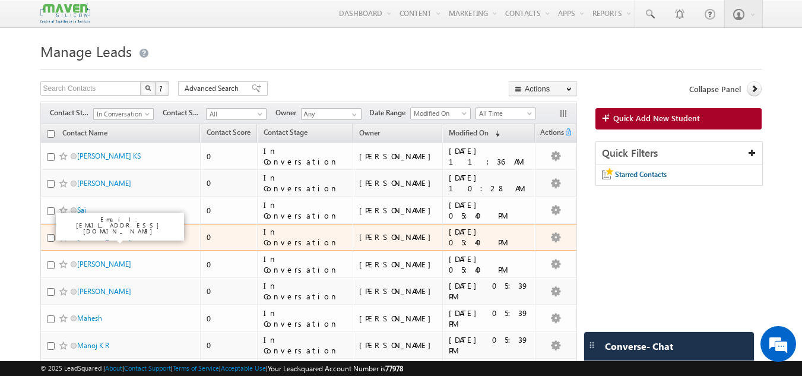
click at [100, 238] on link "[PERSON_NAME]" at bounding box center [104, 237] width 54 height 9
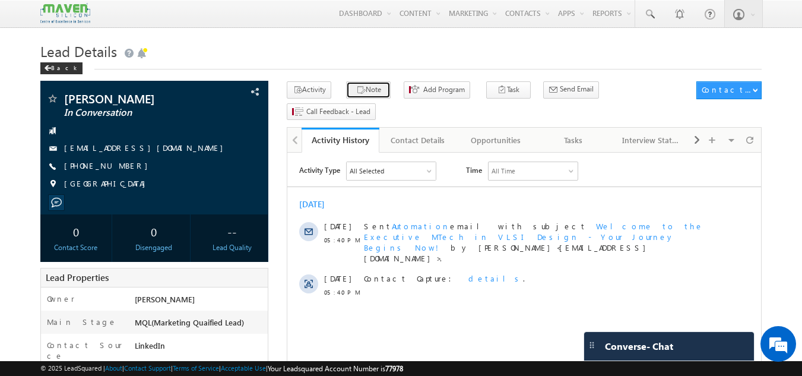
click at [358, 88] on button "Note" at bounding box center [368, 89] width 44 height 17
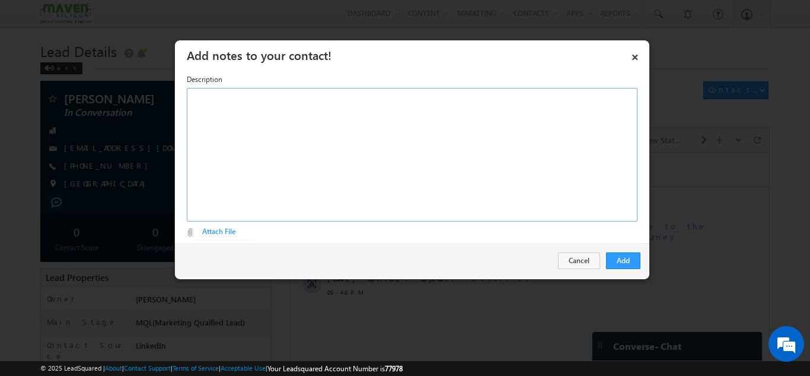
click at [416, 142] on div "Rich Text Editor, Description-inline-editor-div" at bounding box center [412, 154] width 451 height 133
click at [632, 268] on button "Add" at bounding box center [623, 260] width 34 height 17
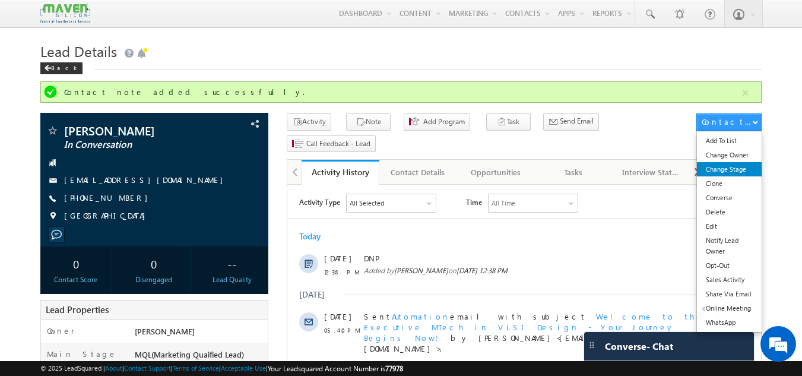
click at [742, 164] on link "Change Stage" at bounding box center [729, 169] width 65 height 14
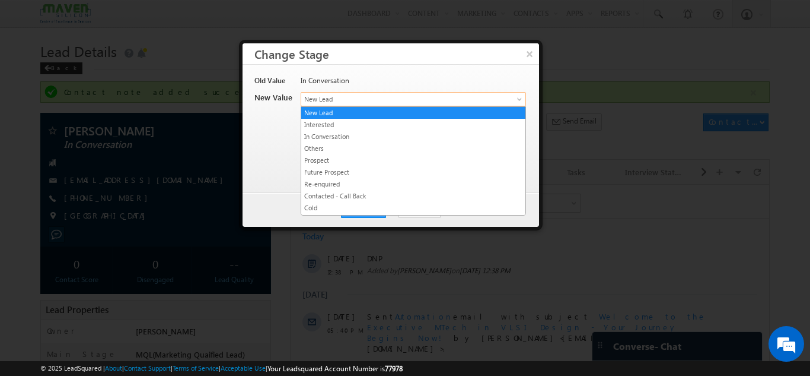
click at [340, 99] on span "New Lead" at bounding box center [393, 99] width 185 height 11
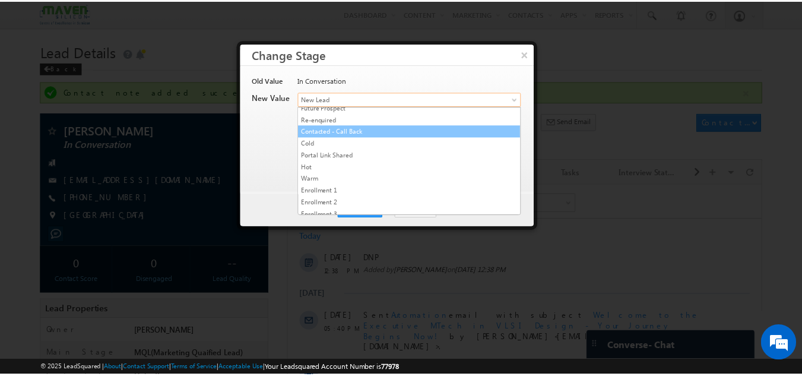
scroll to position [224, 0]
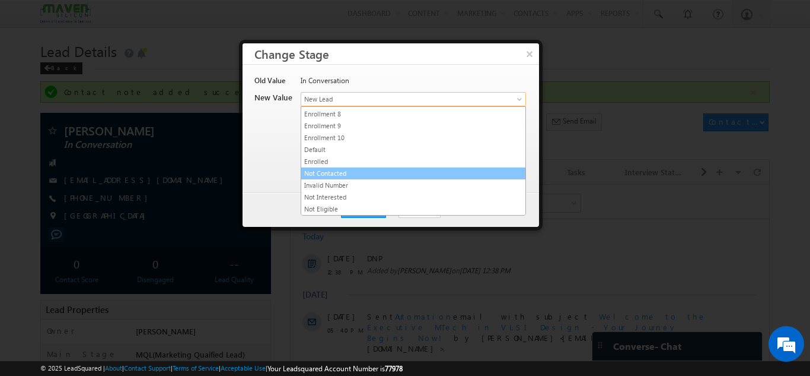
click at [363, 174] on link "Not Contacted" at bounding box center [413, 173] width 224 height 11
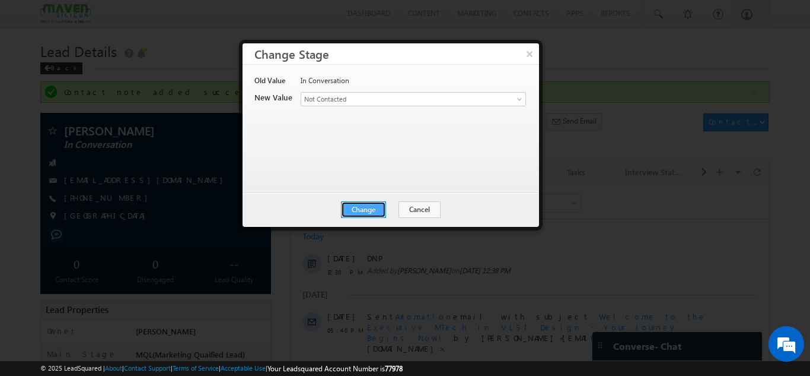
click at [381, 204] on button "Change" at bounding box center [363, 209] width 45 height 17
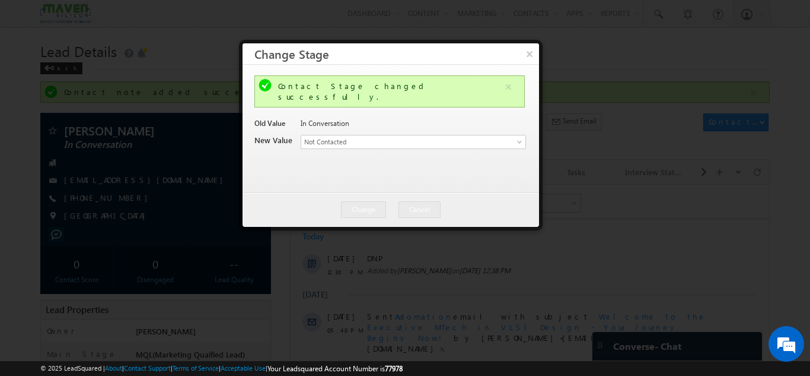
click at [247, 37] on div at bounding box center [405, 188] width 810 height 376
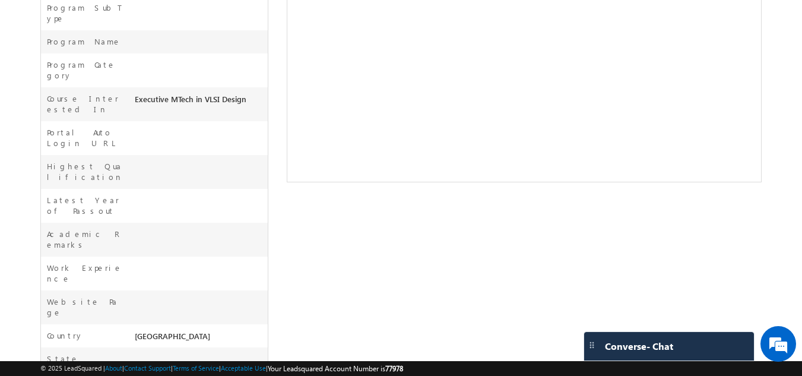
drag, startPoint x: 130, startPoint y: 283, endPoint x: 178, endPoint y: 327, distance: 65.1
drag, startPoint x: 468, startPoint y: 8, endPoint x: 340, endPoint y: 116, distance: 166.7
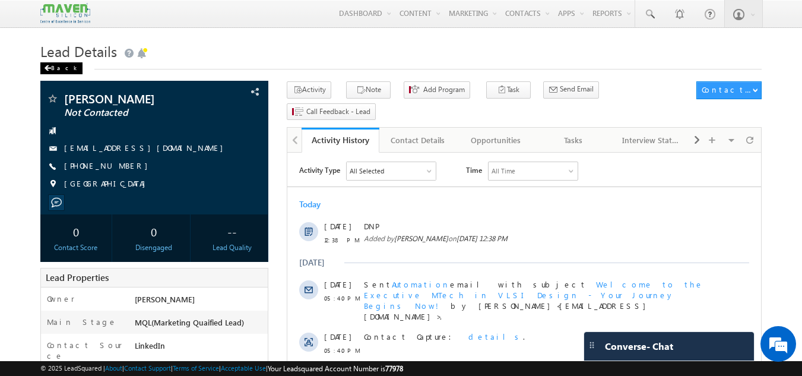
click at [56, 63] on div "Back" at bounding box center [61, 68] width 42 height 12
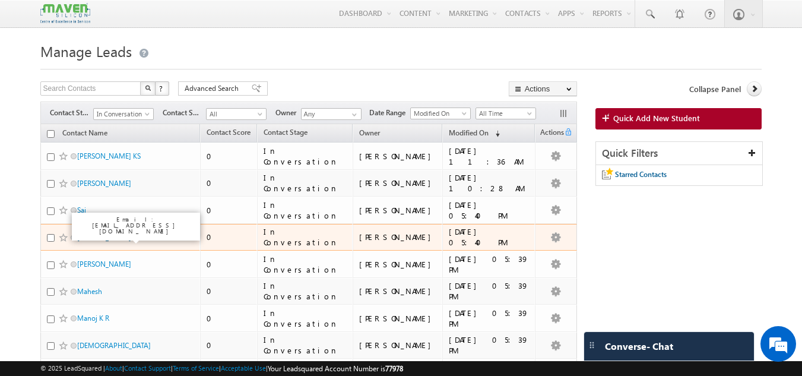
click at [110, 236] on link "[PERSON_NAME]" at bounding box center [104, 237] width 54 height 9
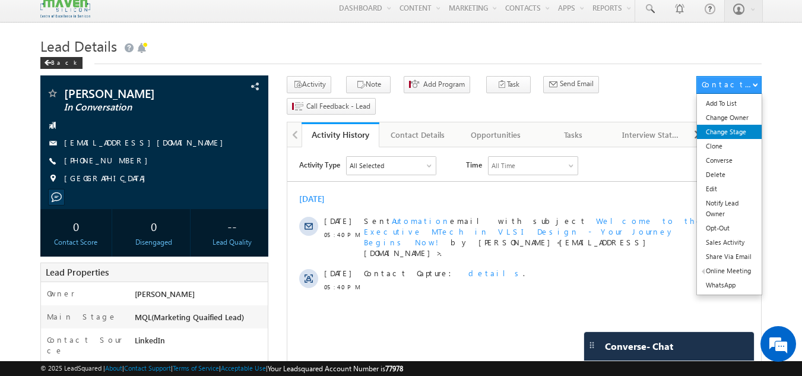
click at [738, 131] on link "Change Stage" at bounding box center [729, 132] width 65 height 14
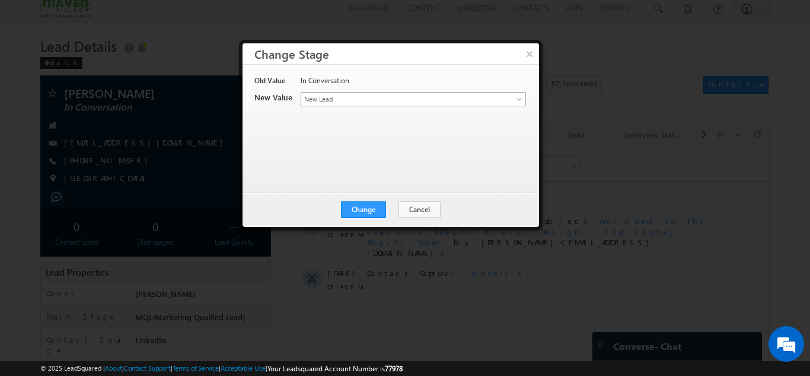
click at [374, 98] on span "New Lead" at bounding box center [393, 99] width 185 height 11
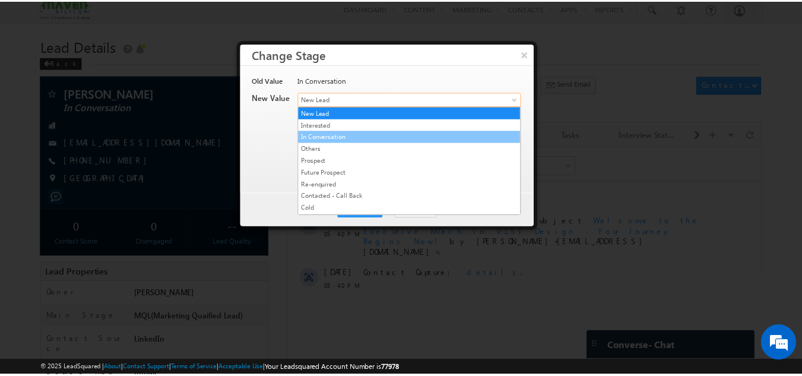
scroll to position [224, 0]
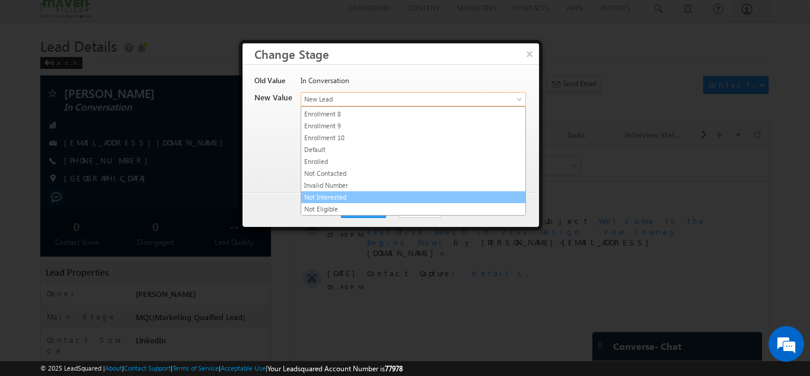
click at [355, 199] on link "Not Interested" at bounding box center [413, 197] width 224 height 11
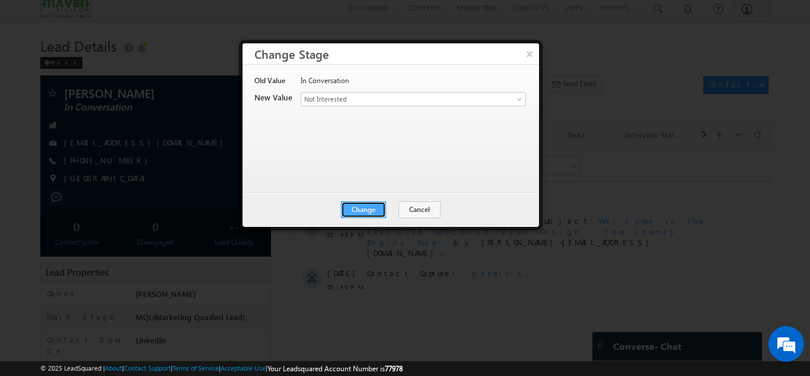
click at [380, 208] on button "Change" at bounding box center [363, 209] width 45 height 17
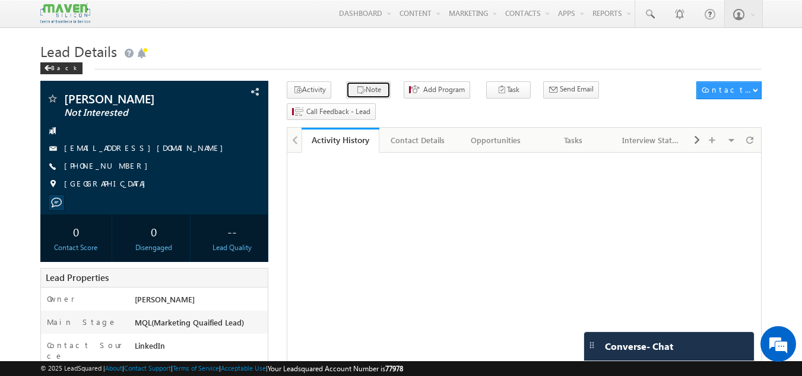
click at [363, 91] on button "Note" at bounding box center [368, 89] width 44 height 17
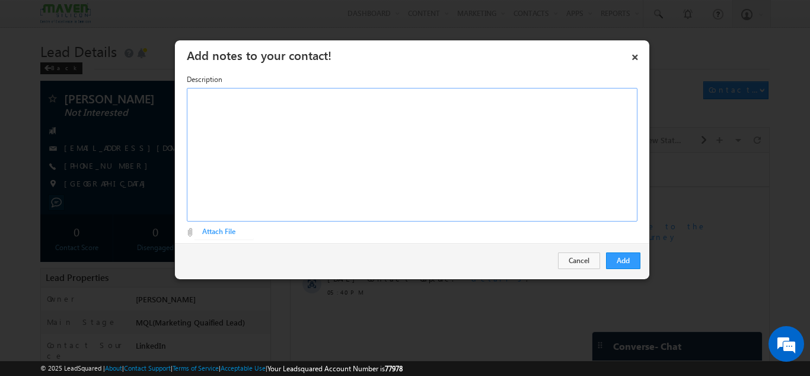
click at [406, 137] on div "Rich Text Editor, Description-inline-editor-div" at bounding box center [412, 154] width 451 height 133
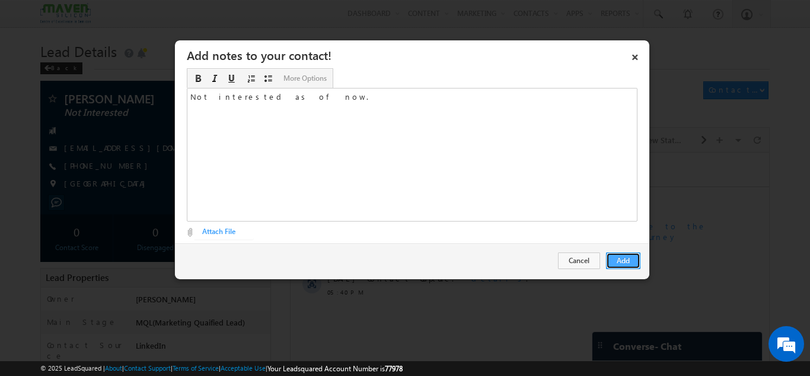
click at [627, 268] on button "Add" at bounding box center [623, 260] width 34 height 17
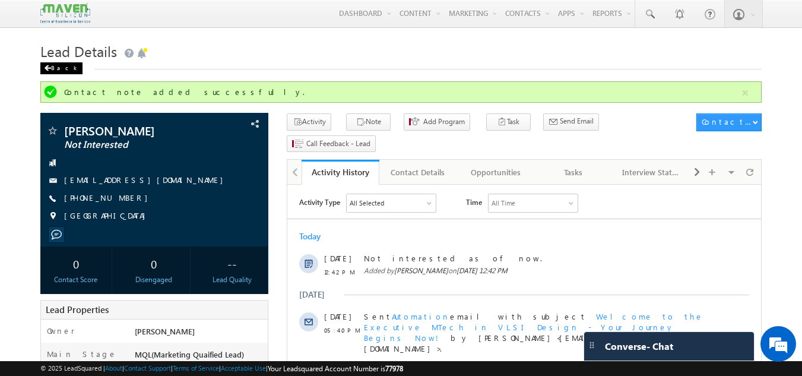
click at [64, 68] on div "Back" at bounding box center [61, 68] width 42 height 12
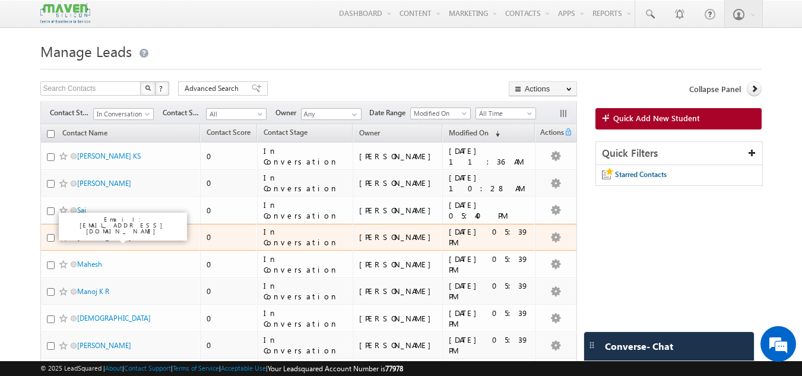
click at [122, 237] on link "[PERSON_NAME]" at bounding box center [104, 237] width 54 height 9
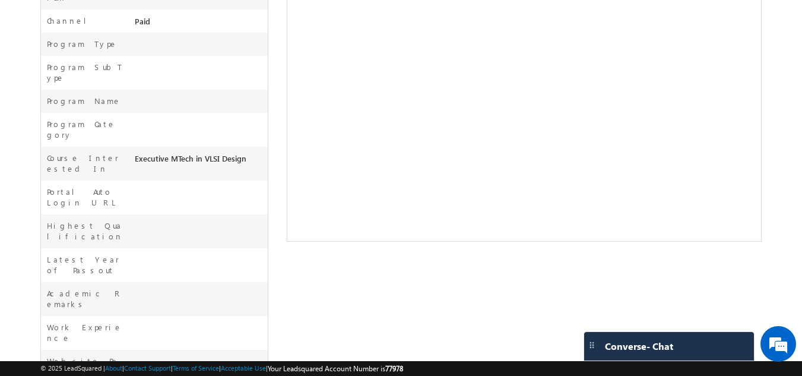
scroll to position [451, 0]
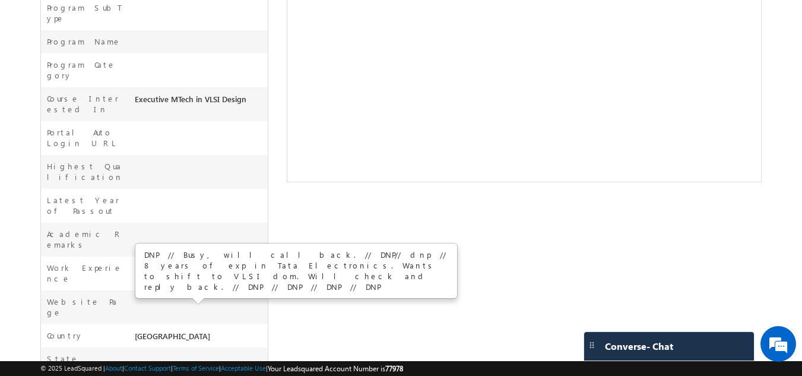
click at [434, 171] on div "Kanagaraj Kamaraj In Conversation" at bounding box center [400, 46] width 721 height 832
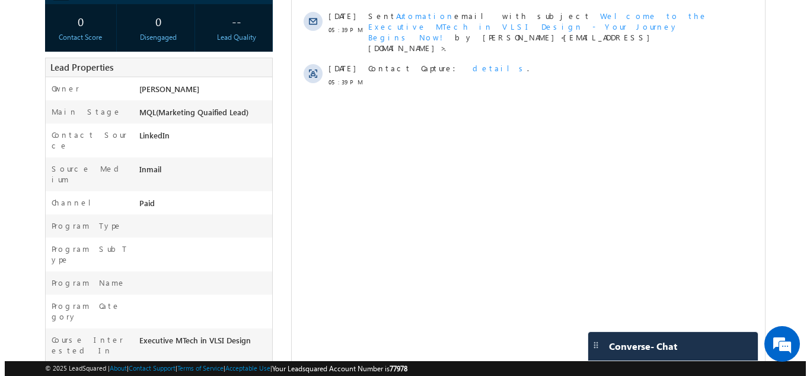
scroll to position [77, 0]
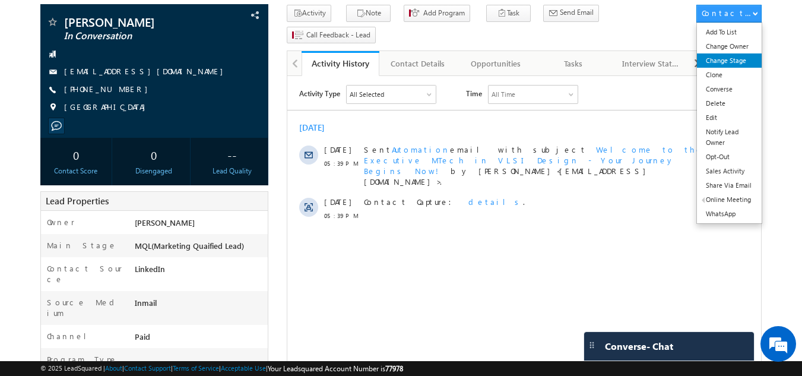
click at [739, 61] on link "Change Stage" at bounding box center [729, 60] width 65 height 14
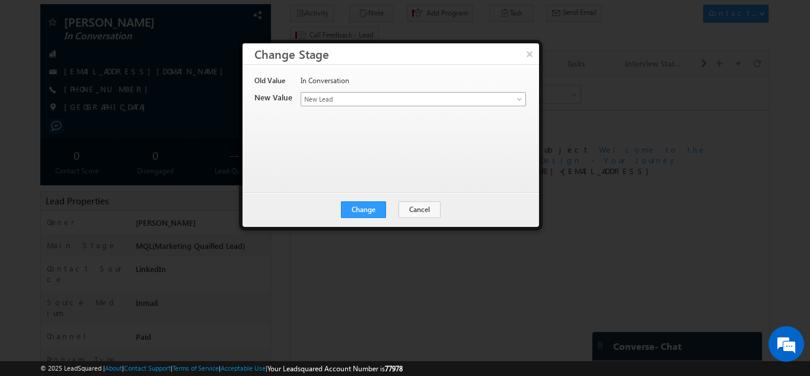
click at [354, 99] on span "New Lead" at bounding box center [393, 99] width 185 height 11
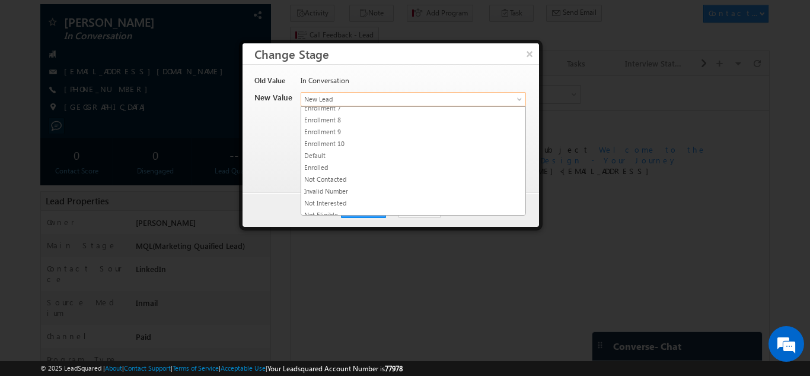
scroll to position [224, 0]
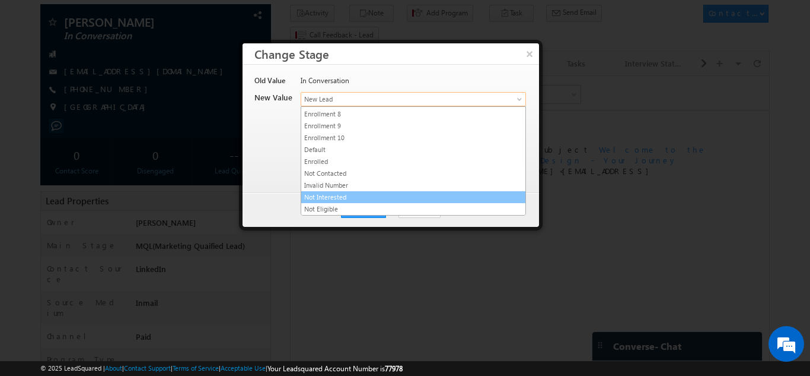
click at [332, 195] on link "Not Interested" at bounding box center [413, 197] width 224 height 11
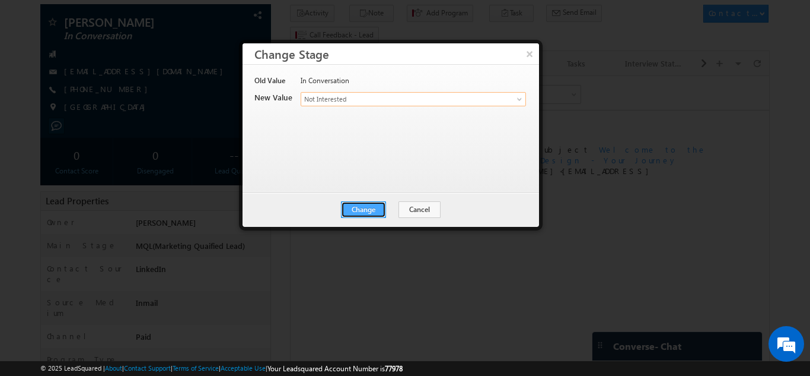
click at [365, 202] on button "Change" at bounding box center [363, 209] width 45 height 17
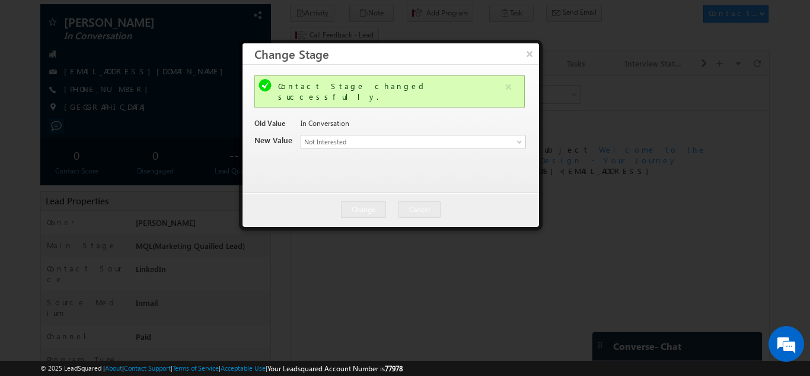
click at [444, 275] on div at bounding box center [405, 188] width 810 height 376
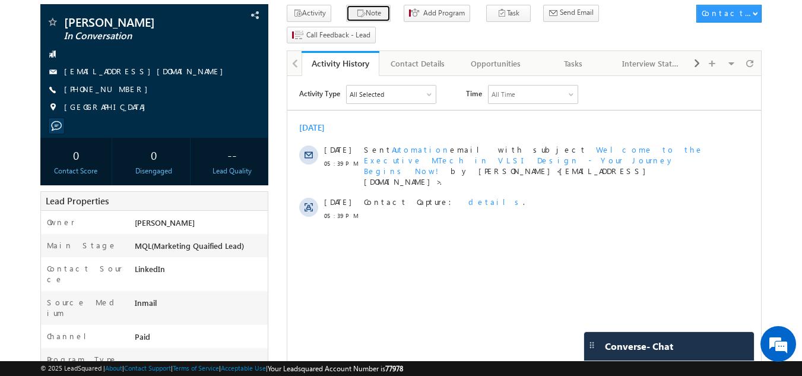
click at [356, 11] on icon "button" at bounding box center [360, 13] width 9 height 11
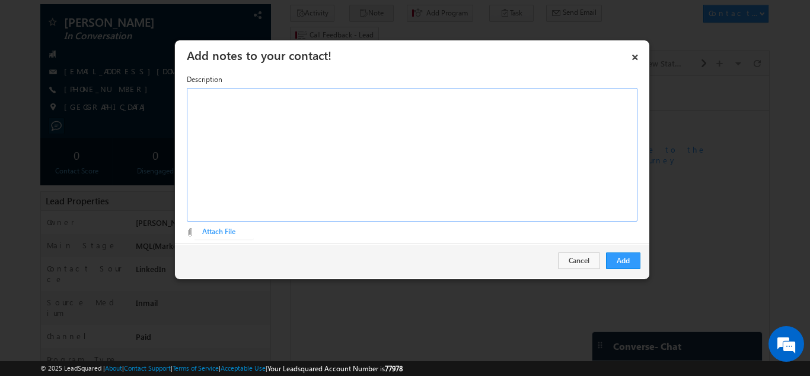
click at [392, 119] on div "Rich Text Editor, Description-inline-editor-div" at bounding box center [412, 154] width 451 height 133
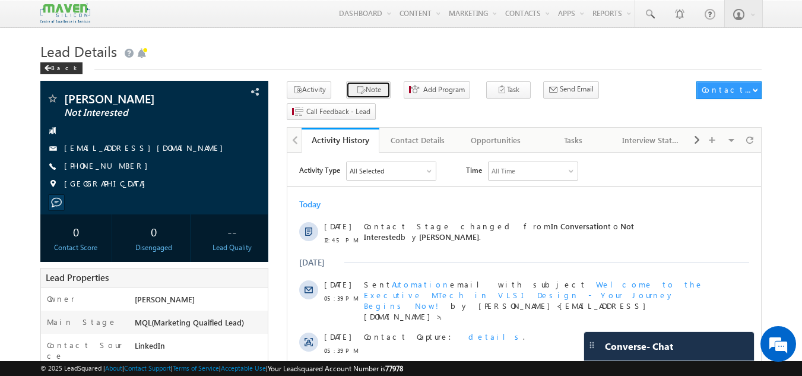
click at [360, 85] on button "Note" at bounding box center [368, 89] width 44 height 17
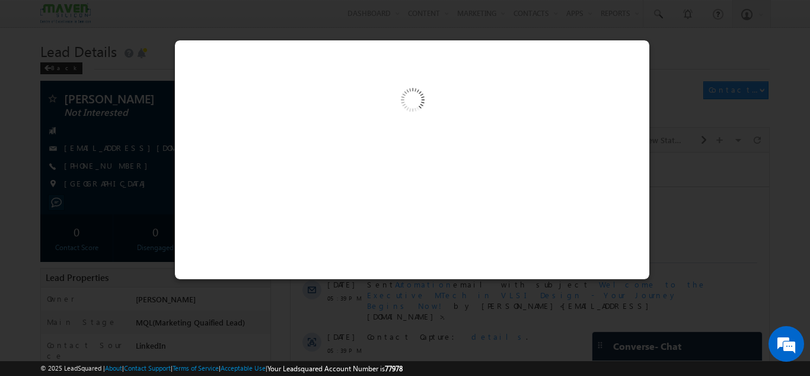
click at [351, 157] on img at bounding box center [412, 101] width 123 height 123
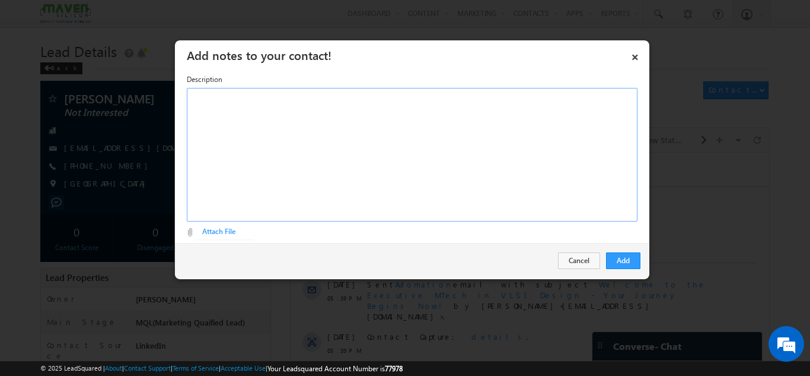
click at [364, 135] on div "Rich Text Editor, Description-inline-editor-div" at bounding box center [412, 154] width 451 height 133
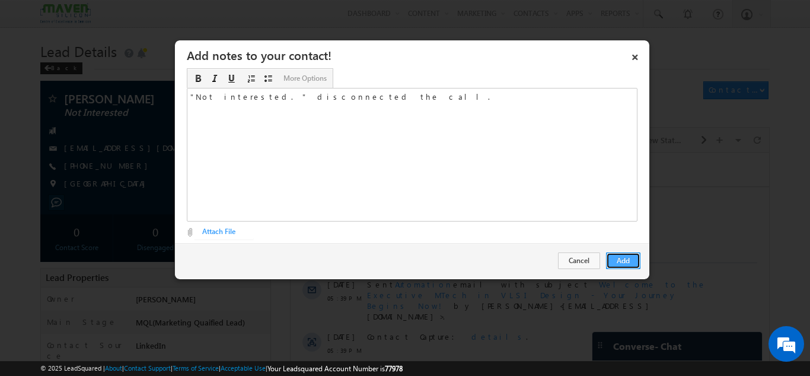
click at [622, 261] on button "Add" at bounding box center [623, 260] width 34 height 17
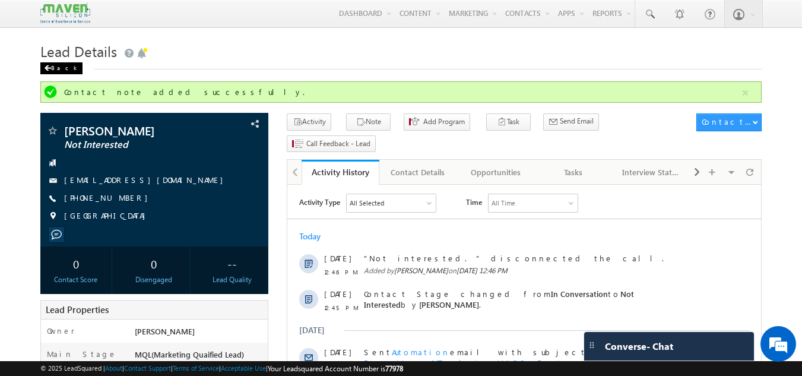
click at [58, 67] on div "Back" at bounding box center [61, 68] width 42 height 12
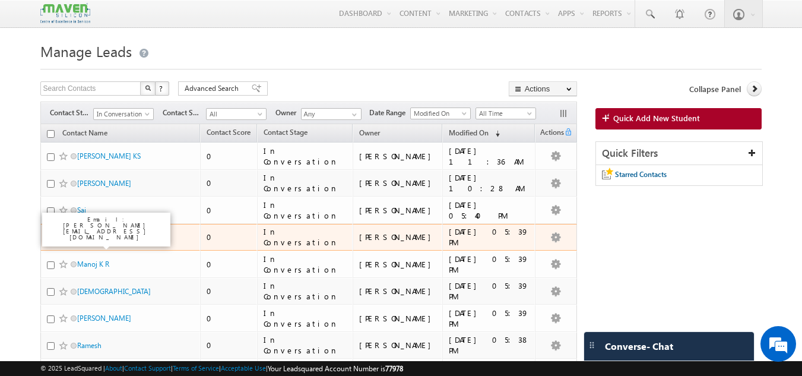
click at [92, 234] on link "Mahesh" at bounding box center [89, 237] width 25 height 9
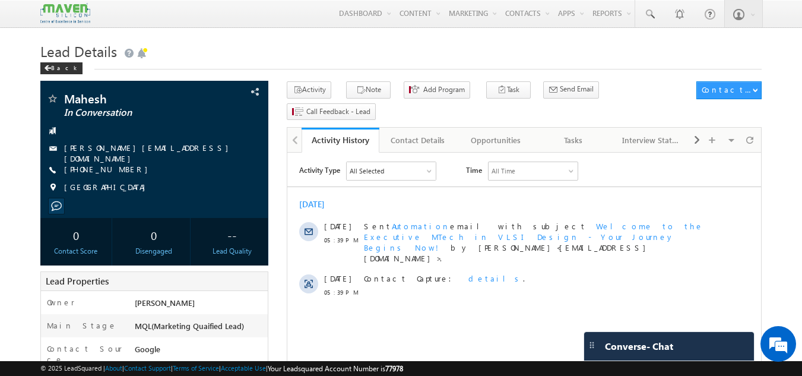
click at [252, 50] on h1 "Lead Details" at bounding box center [400, 50] width 721 height 23
click at [424, 133] on div "Contact Details" at bounding box center [418, 140] width 58 height 14
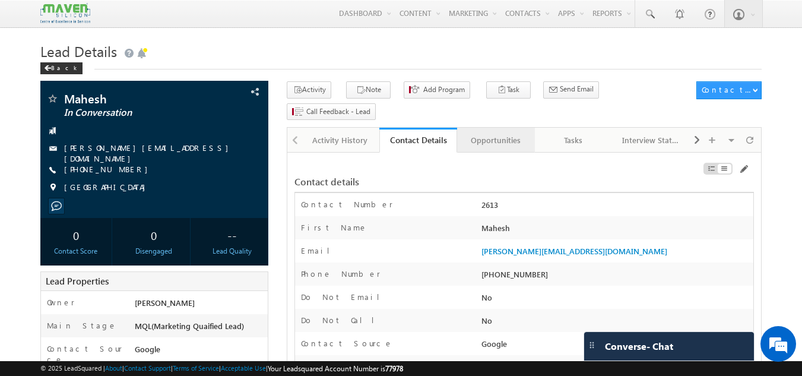
click at [489, 133] on div "Opportunities" at bounding box center [495, 140] width 58 height 14
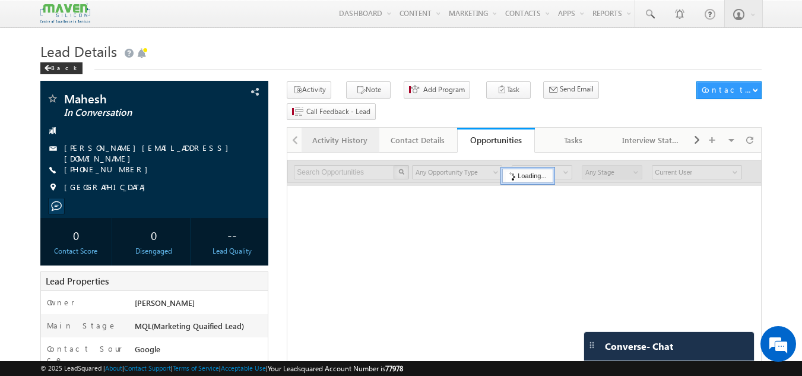
click at [342, 133] on div "Activity History" at bounding box center [340, 140] width 58 height 14
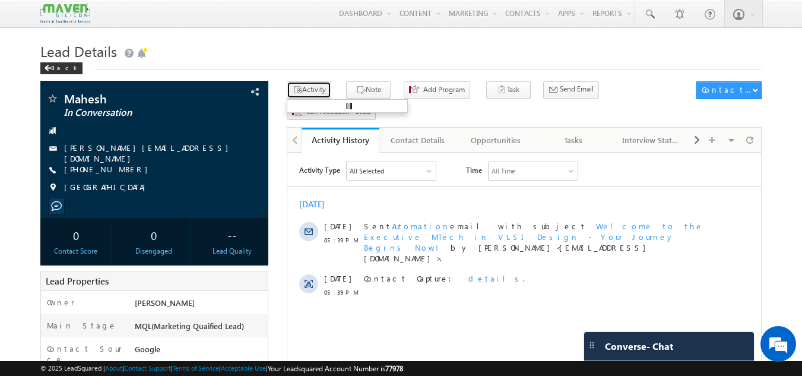
click at [320, 94] on button "Activity" at bounding box center [309, 89] width 44 height 17
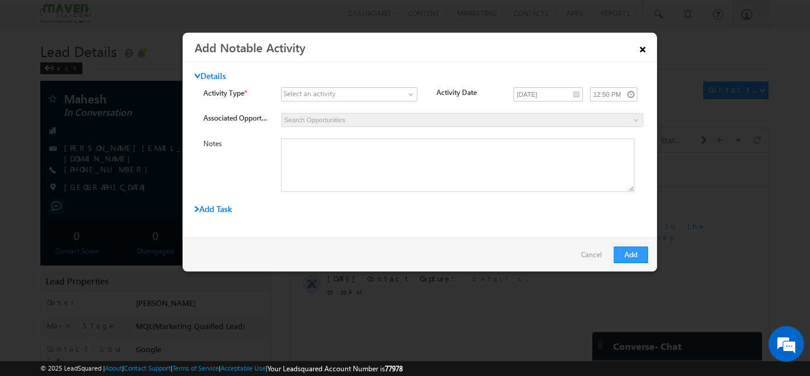
click at [647, 42] on link "×" at bounding box center [643, 47] width 20 height 21
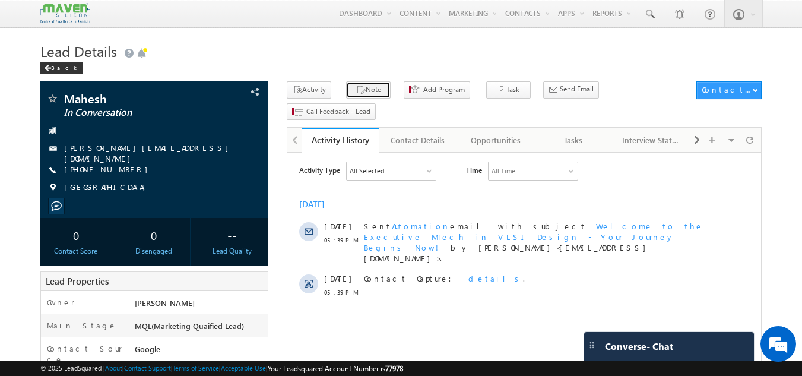
click at [364, 90] on button "Note" at bounding box center [368, 89] width 44 height 17
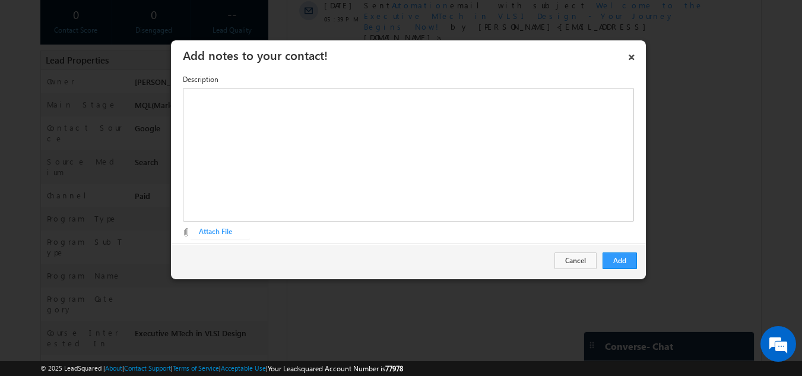
scroll to position [237, 0]
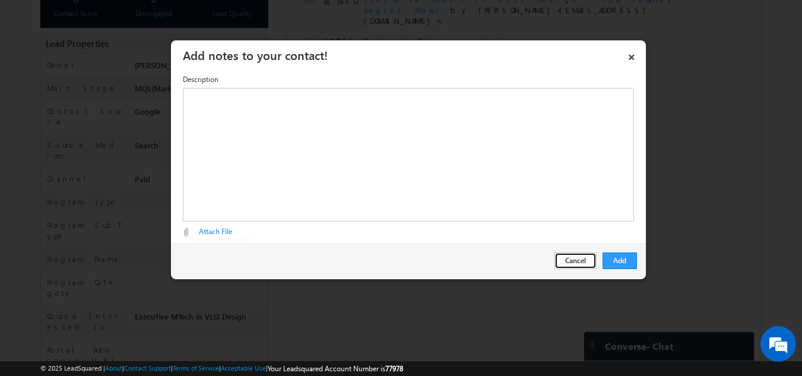
click at [577, 265] on button "Cancel" at bounding box center [575, 260] width 42 height 17
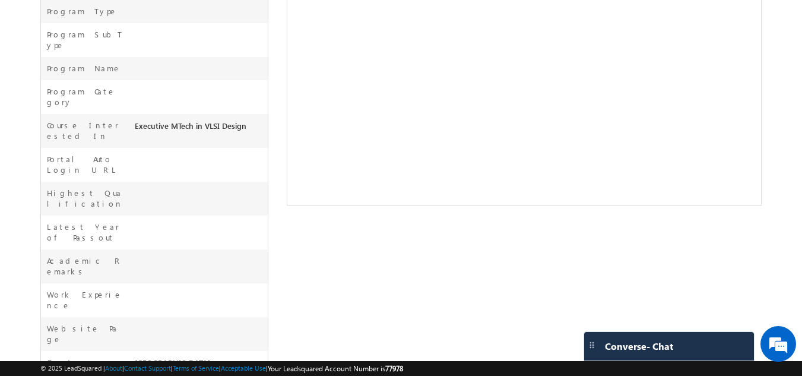
scroll to position [431, 0]
drag, startPoint x: 132, startPoint y: 306, endPoint x: 238, endPoint y: 331, distance: 109.2
copy span "just complected BE in ECE, pitched PG dip, will check and reply back. // Will v…"
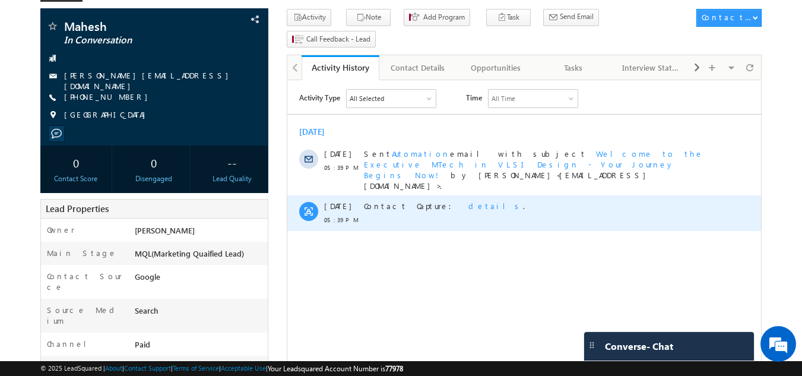
scroll to position [0, 0]
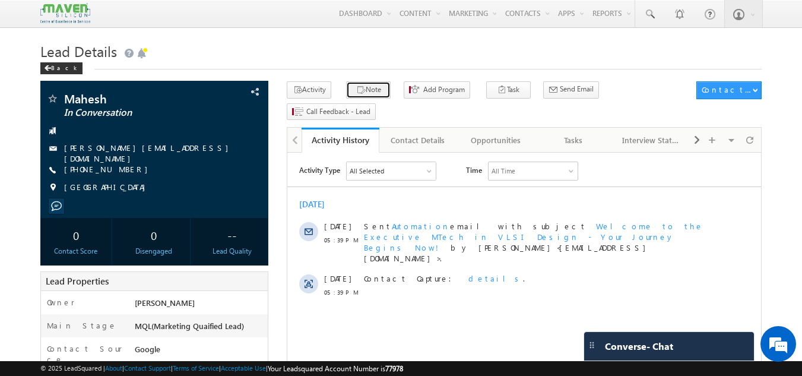
click at [366, 84] on button "Note" at bounding box center [368, 89] width 44 height 17
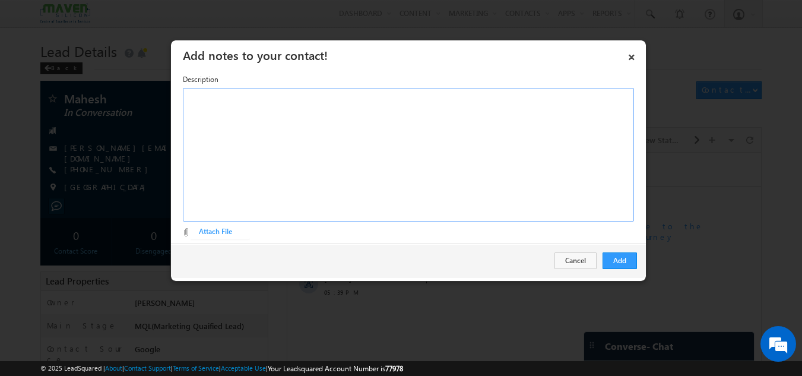
click at [344, 123] on div "Rich Text Editor, Description-inline-editor-div" at bounding box center [408, 154] width 451 height 133
paste div "Rich Text Editor, Description-inline-editor-div"
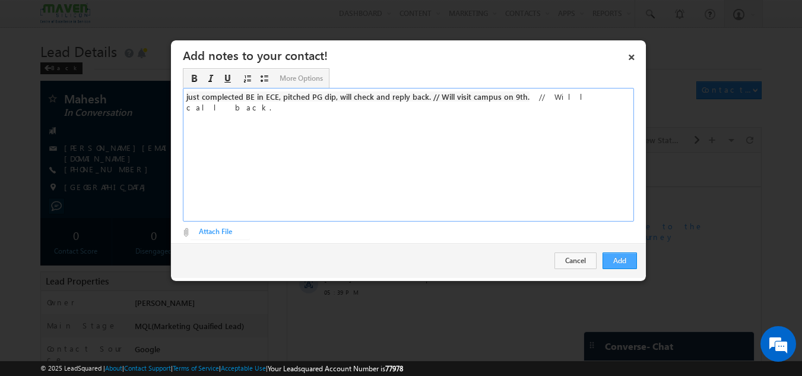
click at [616, 262] on button "Add" at bounding box center [619, 260] width 34 height 17
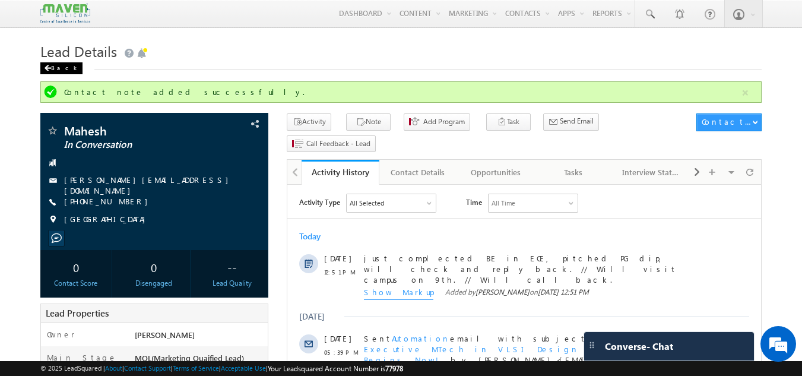
click at [55, 69] on div "Back" at bounding box center [61, 68] width 42 height 12
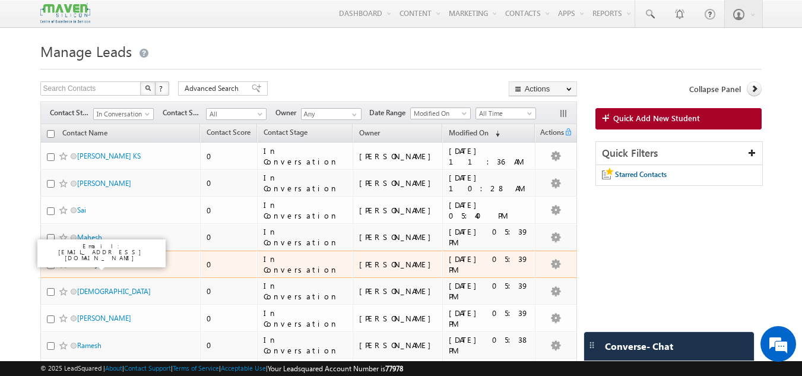
click at [97, 265] on link "Manoj K R" at bounding box center [93, 263] width 32 height 9
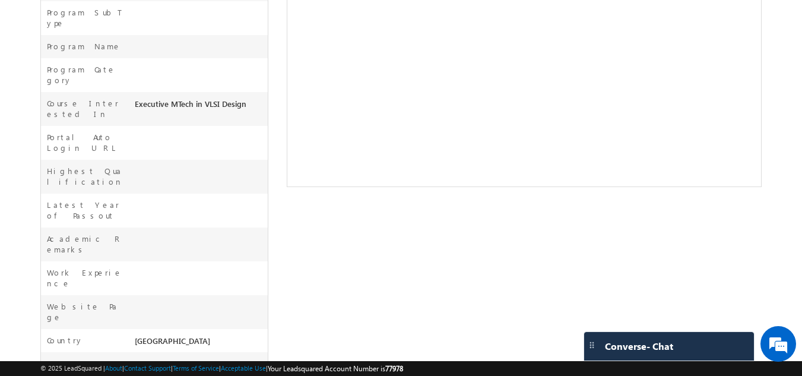
scroll to position [451, 0]
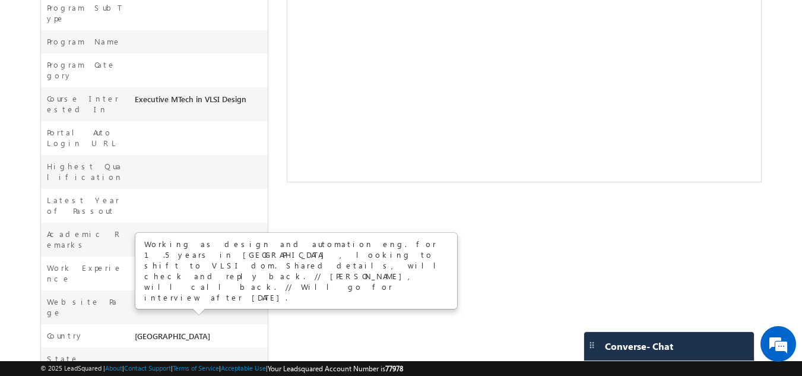
scroll to position [0, 0]
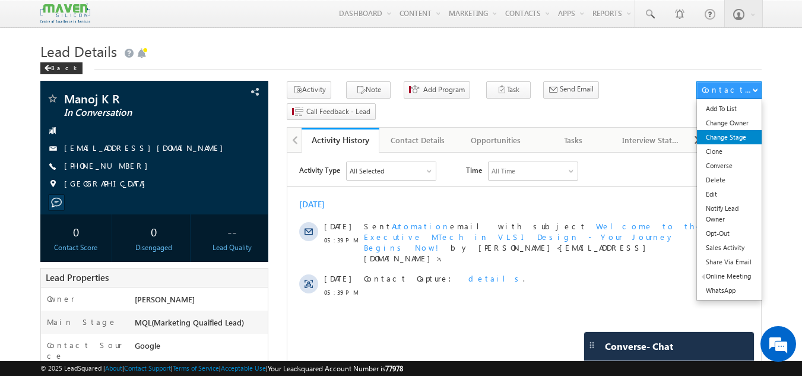
click at [745, 135] on link "Change Stage" at bounding box center [729, 137] width 65 height 14
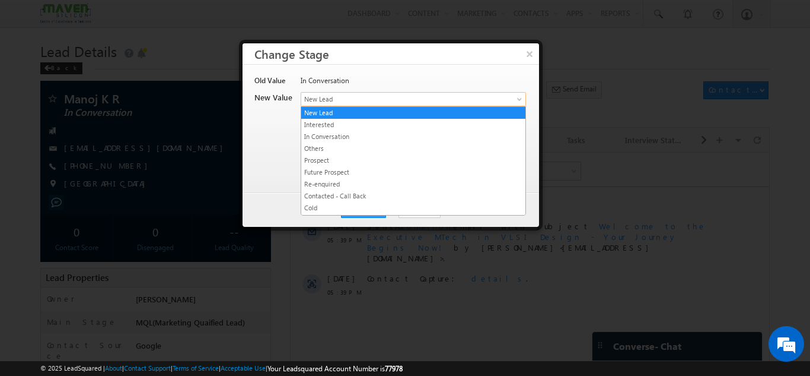
click at [377, 100] on span "New Lead" at bounding box center [393, 99] width 185 height 11
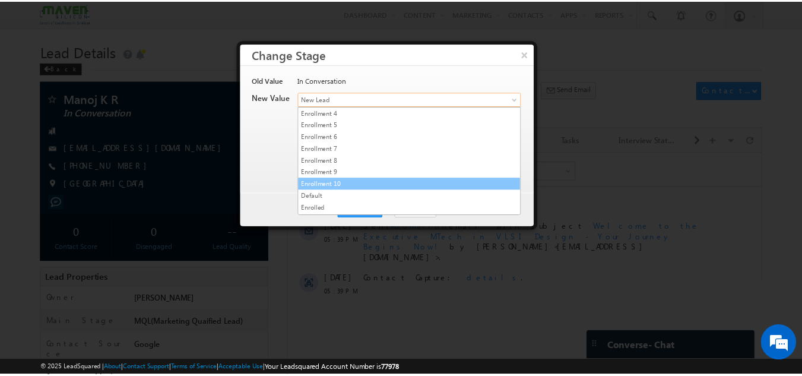
scroll to position [224, 0]
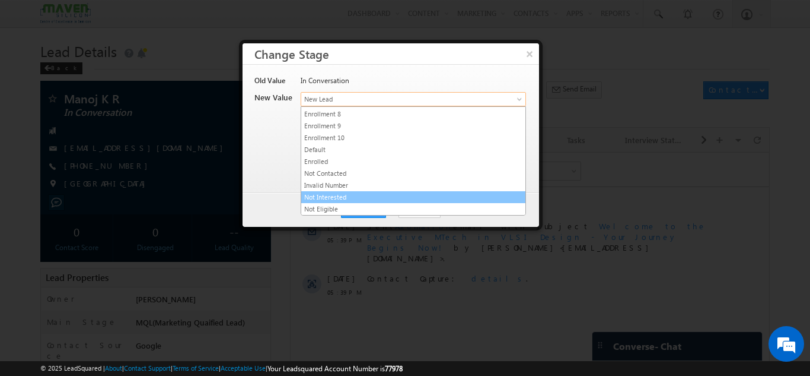
click at [358, 199] on link "Not Interested" at bounding box center [413, 197] width 224 height 11
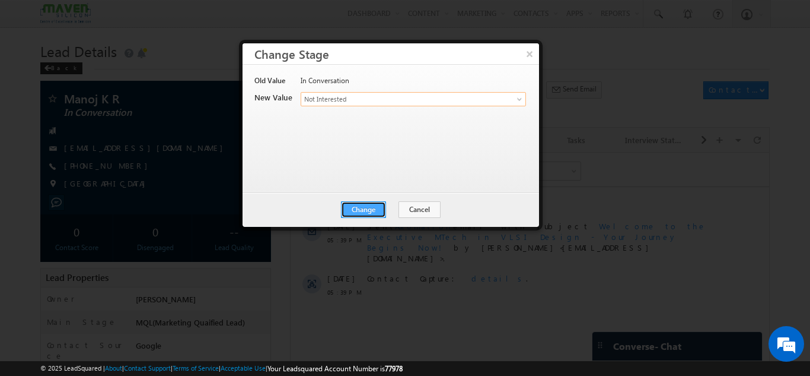
click at [363, 202] on button "Change" at bounding box center [363, 209] width 45 height 17
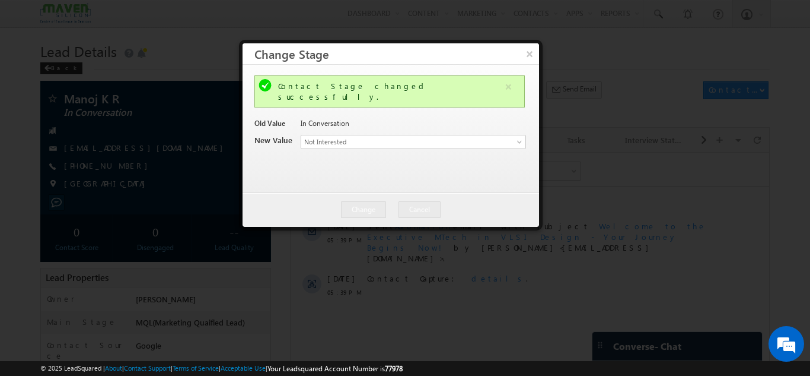
click at [204, 44] on div at bounding box center [405, 188] width 810 height 376
click at [211, 44] on div at bounding box center [405, 188] width 810 height 376
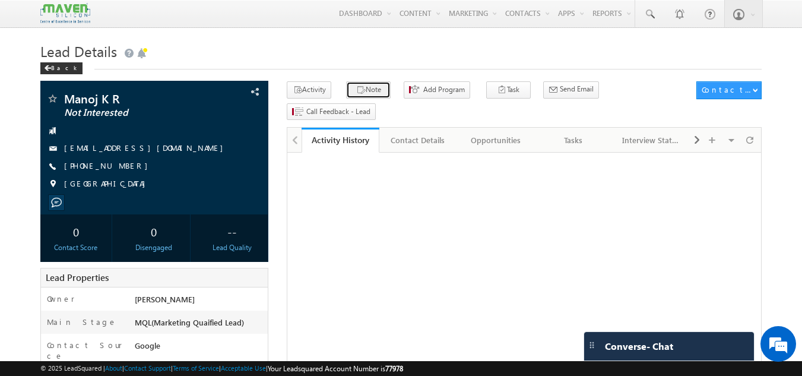
click at [375, 87] on button "Note" at bounding box center [368, 89] width 44 height 17
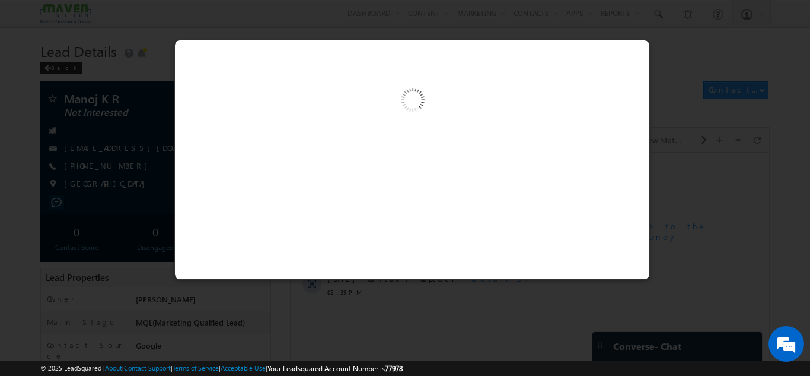
click at [358, 142] on img at bounding box center [412, 101] width 123 height 123
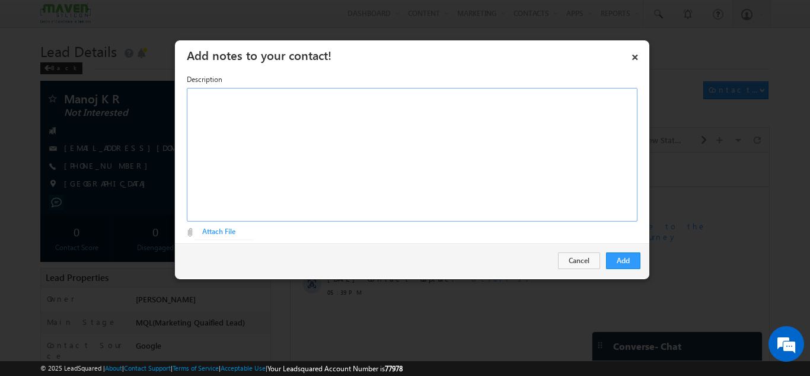
click at [314, 134] on div "Rich Text Editor, Description-inline-editor-div" at bounding box center [412, 154] width 451 height 133
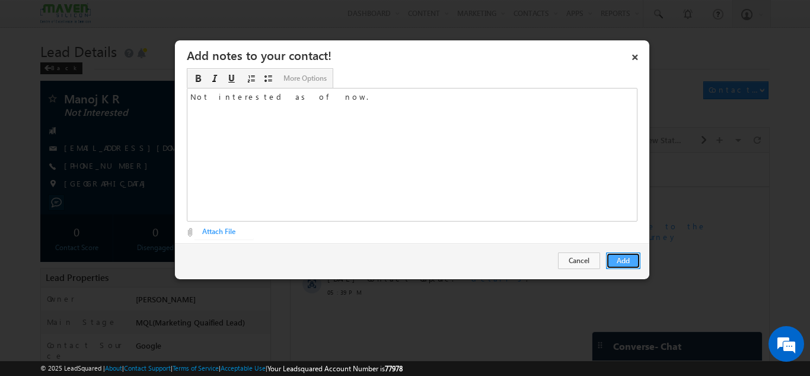
click at [618, 262] on button "Add" at bounding box center [623, 260] width 34 height 17
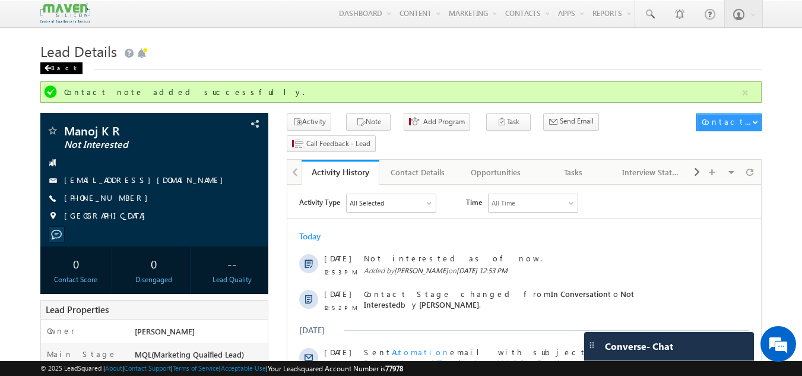
click at [47, 69] on span at bounding box center [47, 68] width 7 height 6
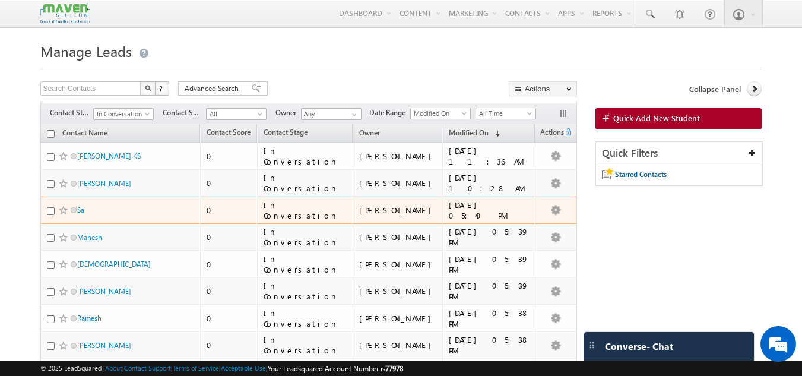
scroll to position [59, 0]
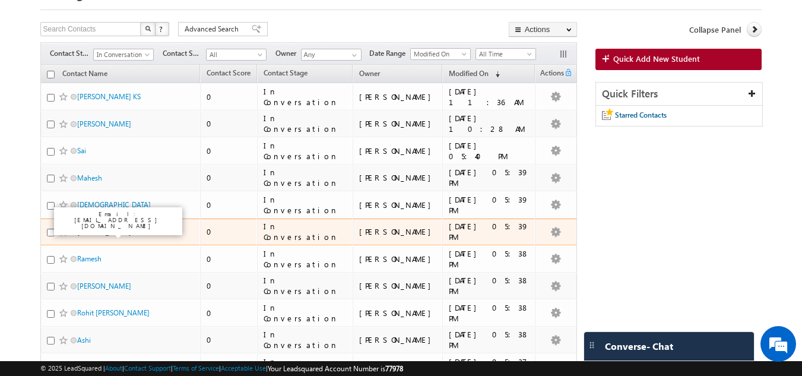
click at [95, 231] on link "[PERSON_NAME]" at bounding box center [104, 231] width 54 height 9
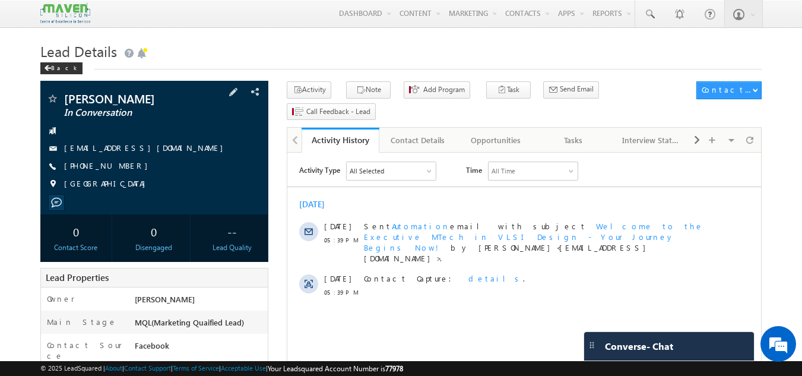
drag, startPoint x: 130, startPoint y: 163, endPoint x: 120, endPoint y: 166, distance: 10.1
click at [120, 166] on div "[PHONE_NUMBER]" at bounding box center [154, 166] width 217 height 12
copy div "[PHONE_NUMBER]"
click at [247, 154] on div "[EMAIL_ADDRESS][DOMAIN_NAME]" at bounding box center [154, 148] width 217 height 12
click at [63, 64] on div "Back" at bounding box center [61, 68] width 42 height 12
